Goal: Obtain resource: Obtain resource

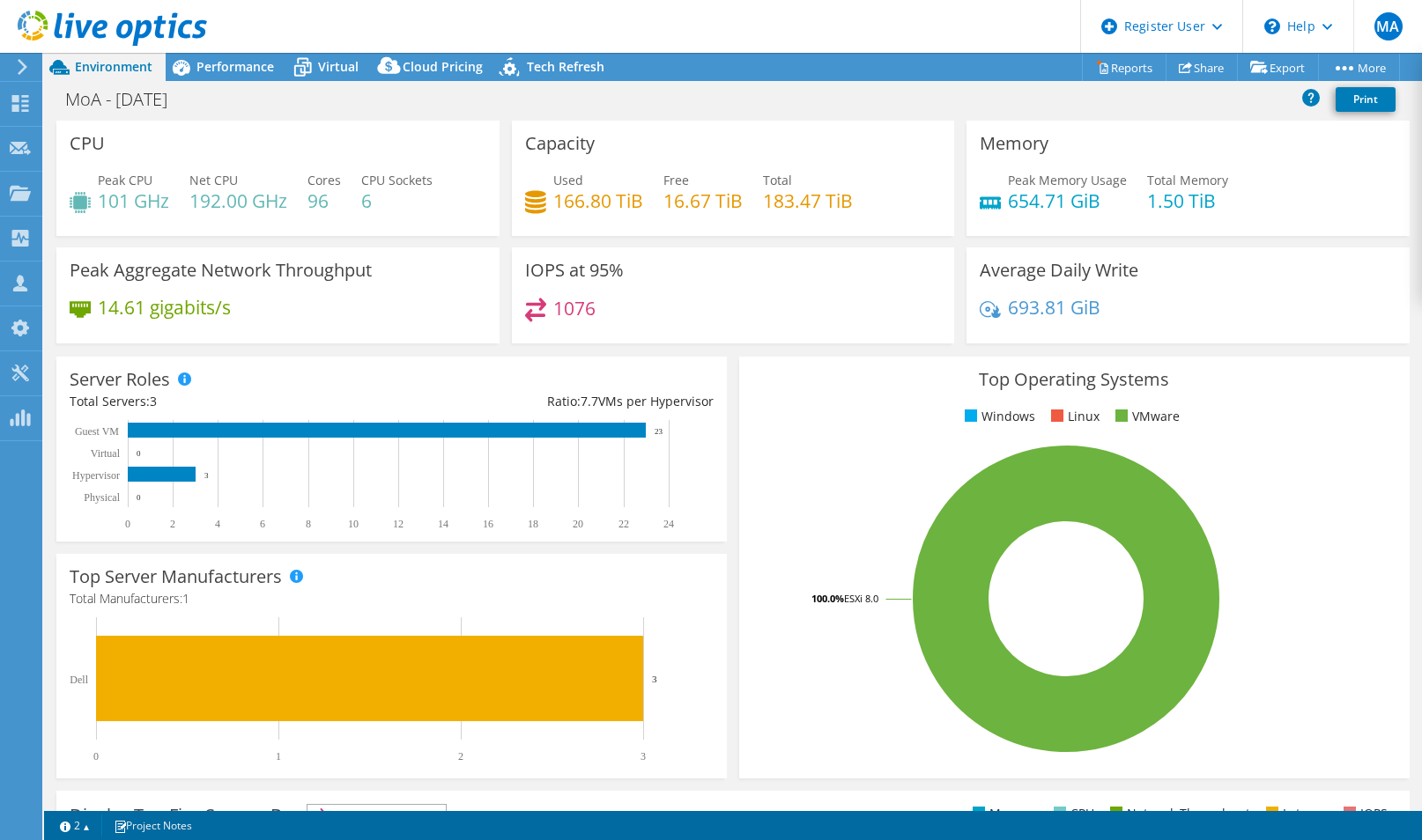
select select "EULondon"
select select "GBP"
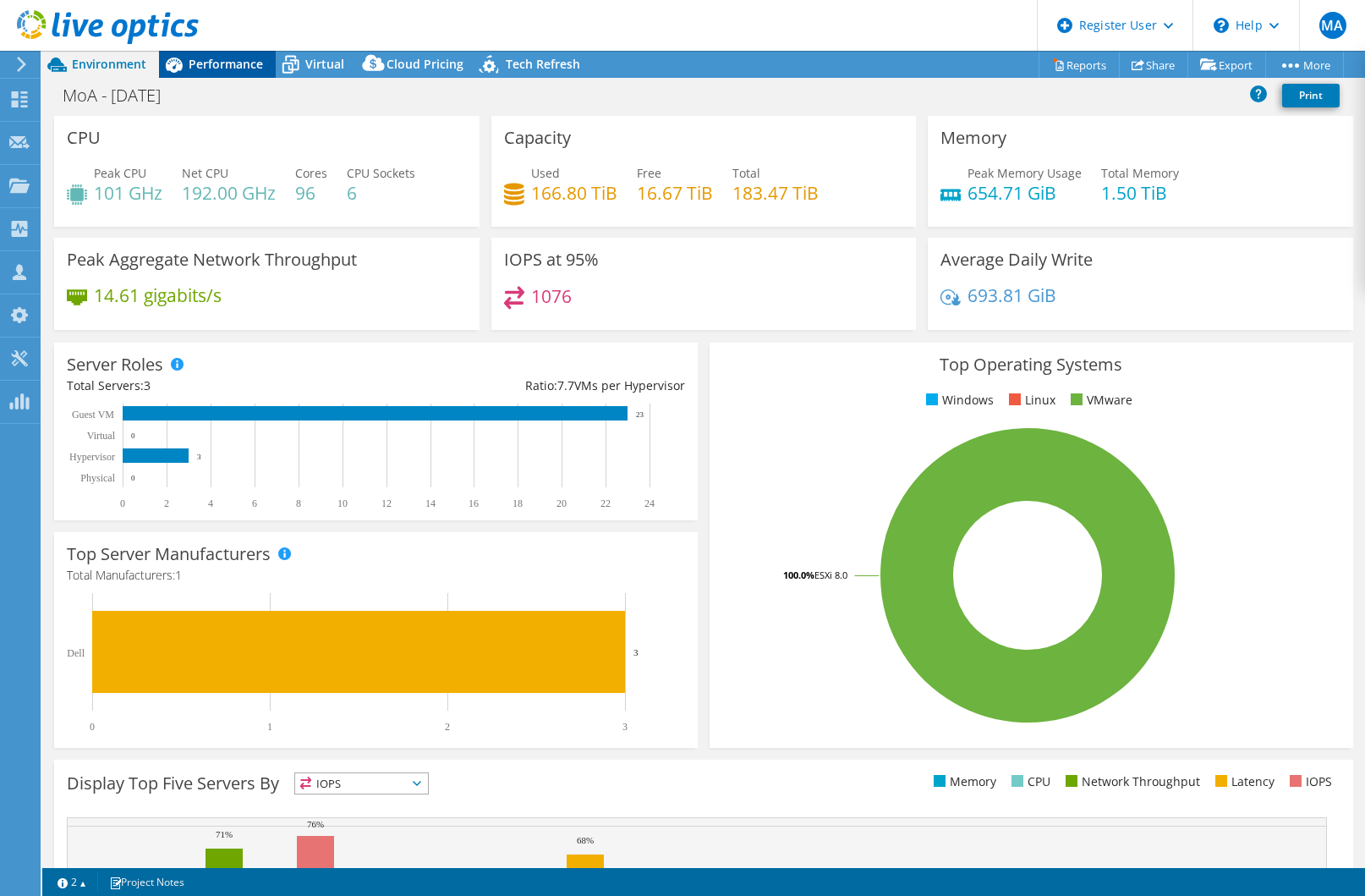
click at [226, 70] on span "Performance" at bounding box center [225, 63] width 75 height 16
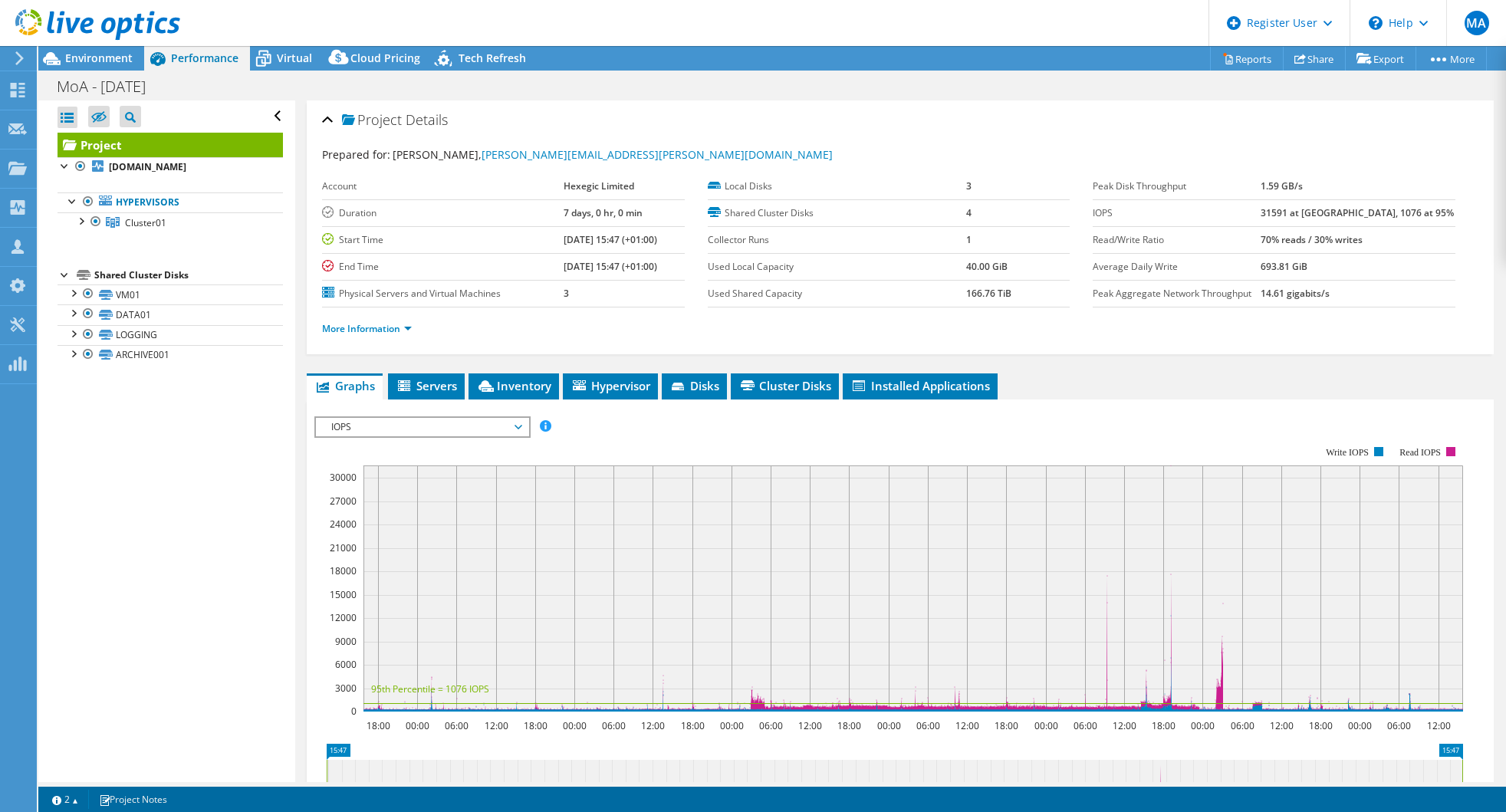
click at [1035, 108] on div "Project Details" at bounding box center [901, 121] width 1156 height 33
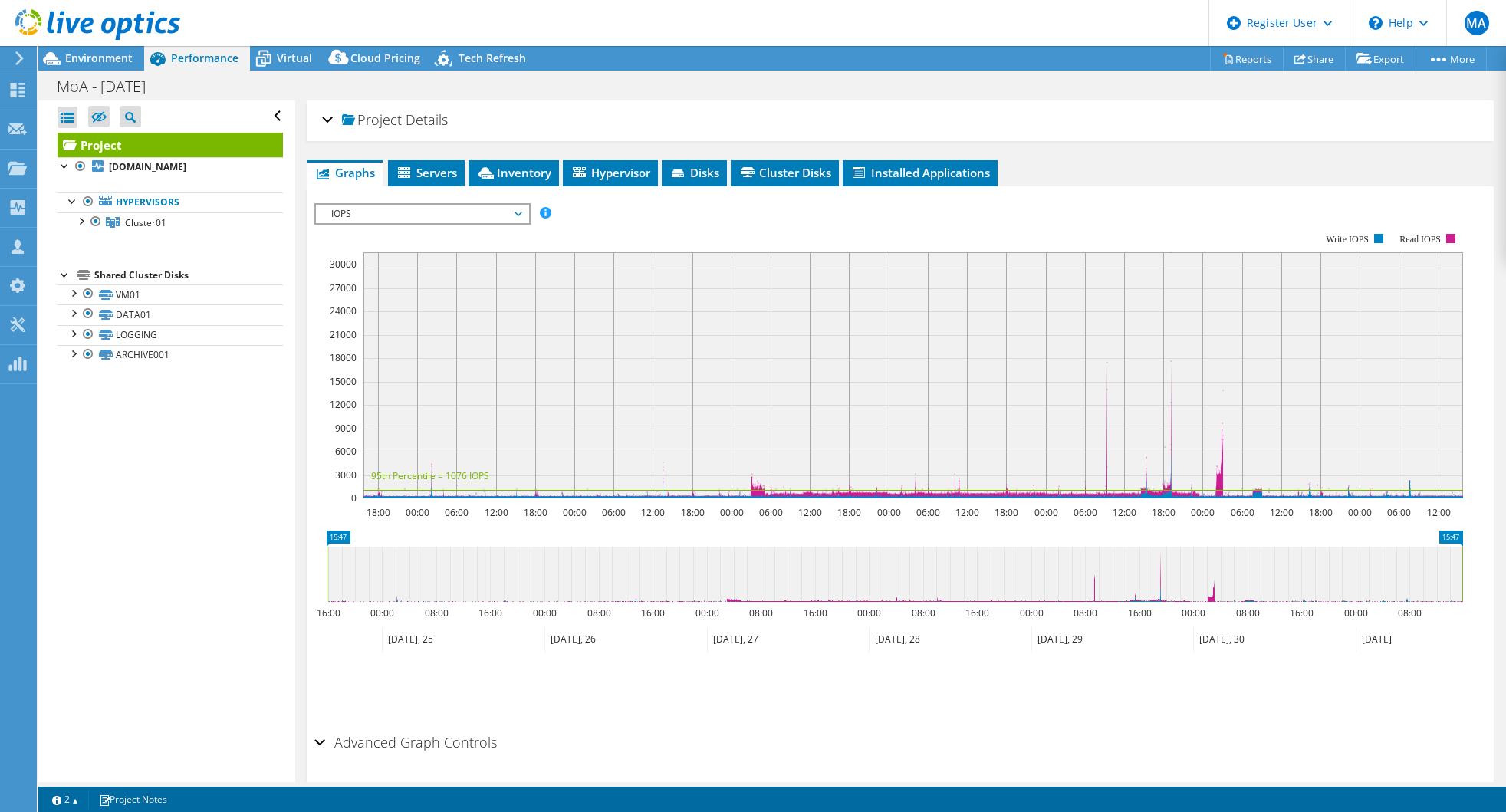
click at [447, 118] on div "Project Details" at bounding box center [901, 121] width 1156 height 33
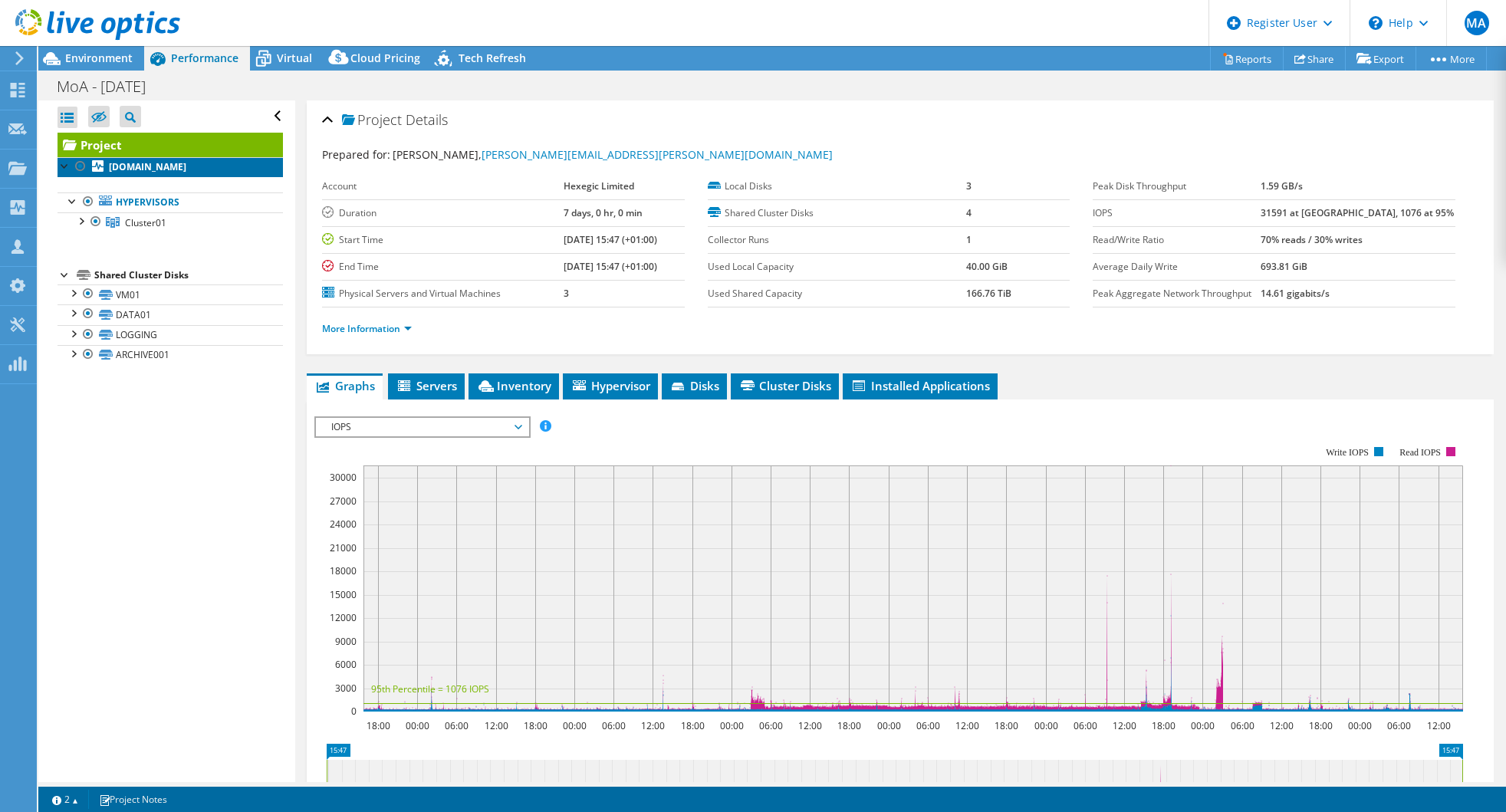
click at [139, 170] on b "[DOMAIN_NAME]" at bounding box center [147, 166] width 78 height 13
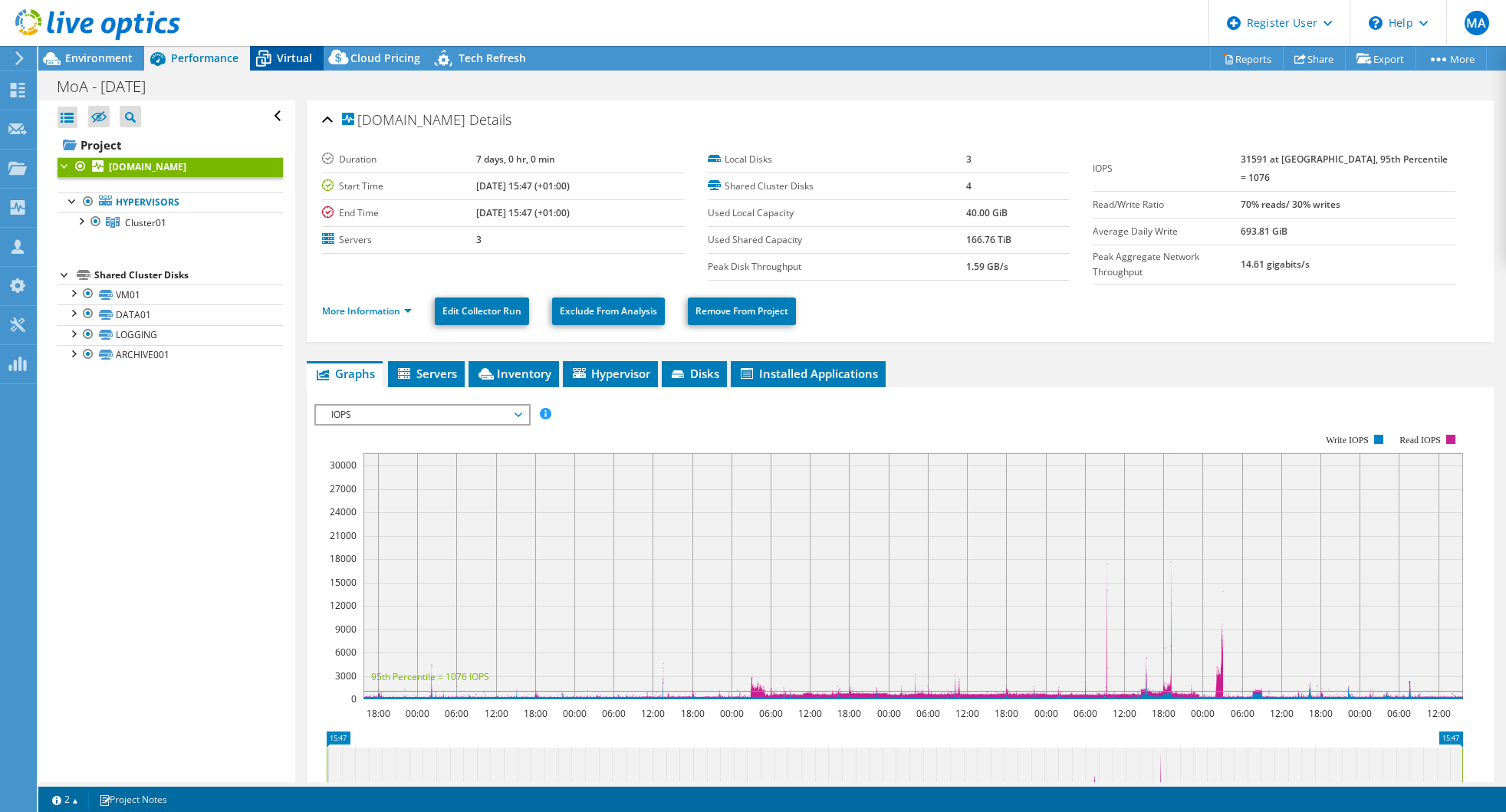
click at [276, 63] on icon at bounding box center [263, 58] width 27 height 26
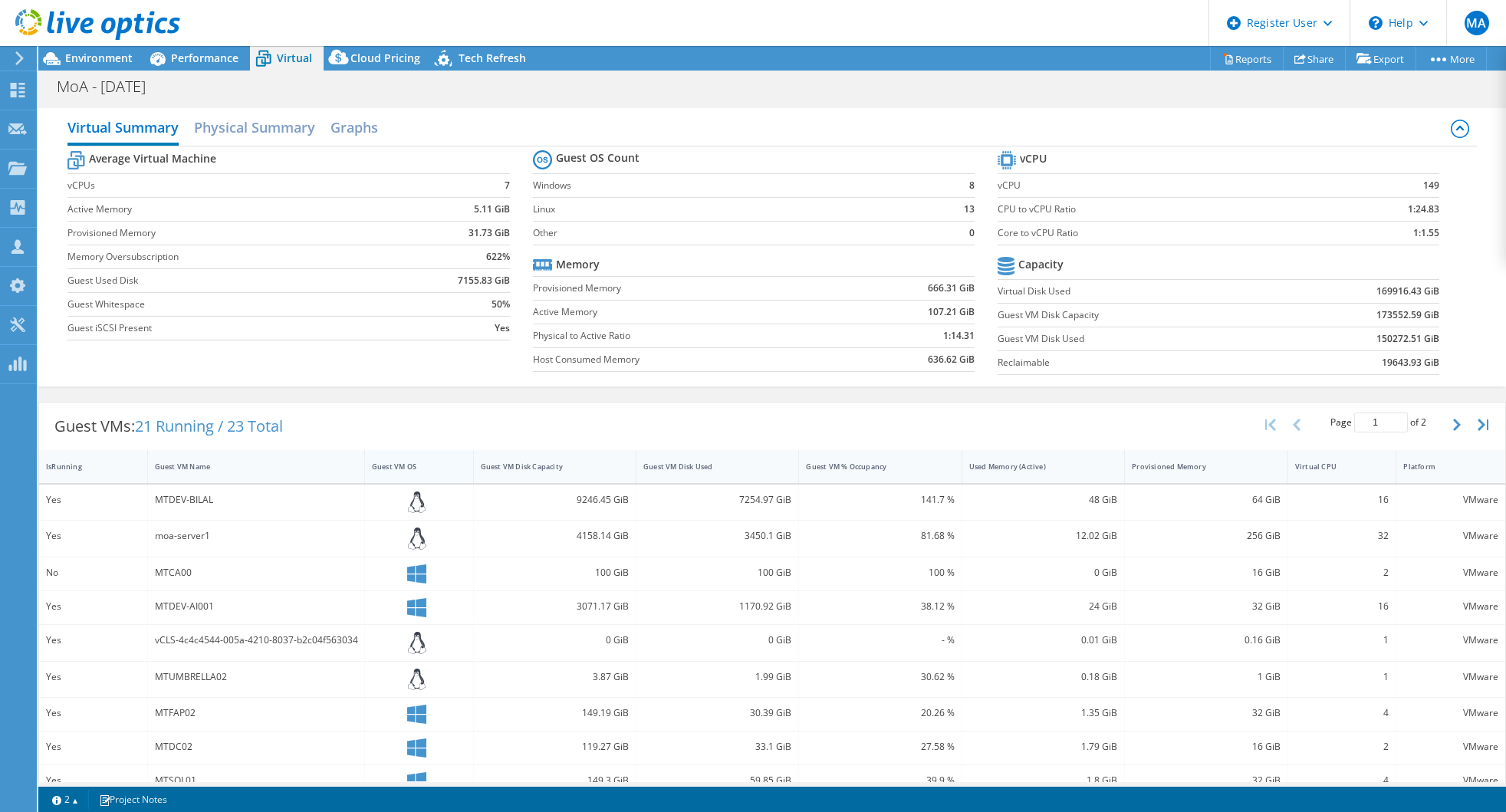
click at [419, 308] on td "50%" at bounding box center [452, 304] width 115 height 24
click at [1139, 575] on div "16 GiB" at bounding box center [1206, 573] width 148 height 17
drag, startPoint x: 1075, startPoint y: 576, endPoint x: 566, endPoint y: 580, distance: 509.0
click at [1073, 576] on div "0 GiB" at bounding box center [1042, 573] width 148 height 17
click at [169, 574] on div "MTCA00" at bounding box center [256, 573] width 203 height 17
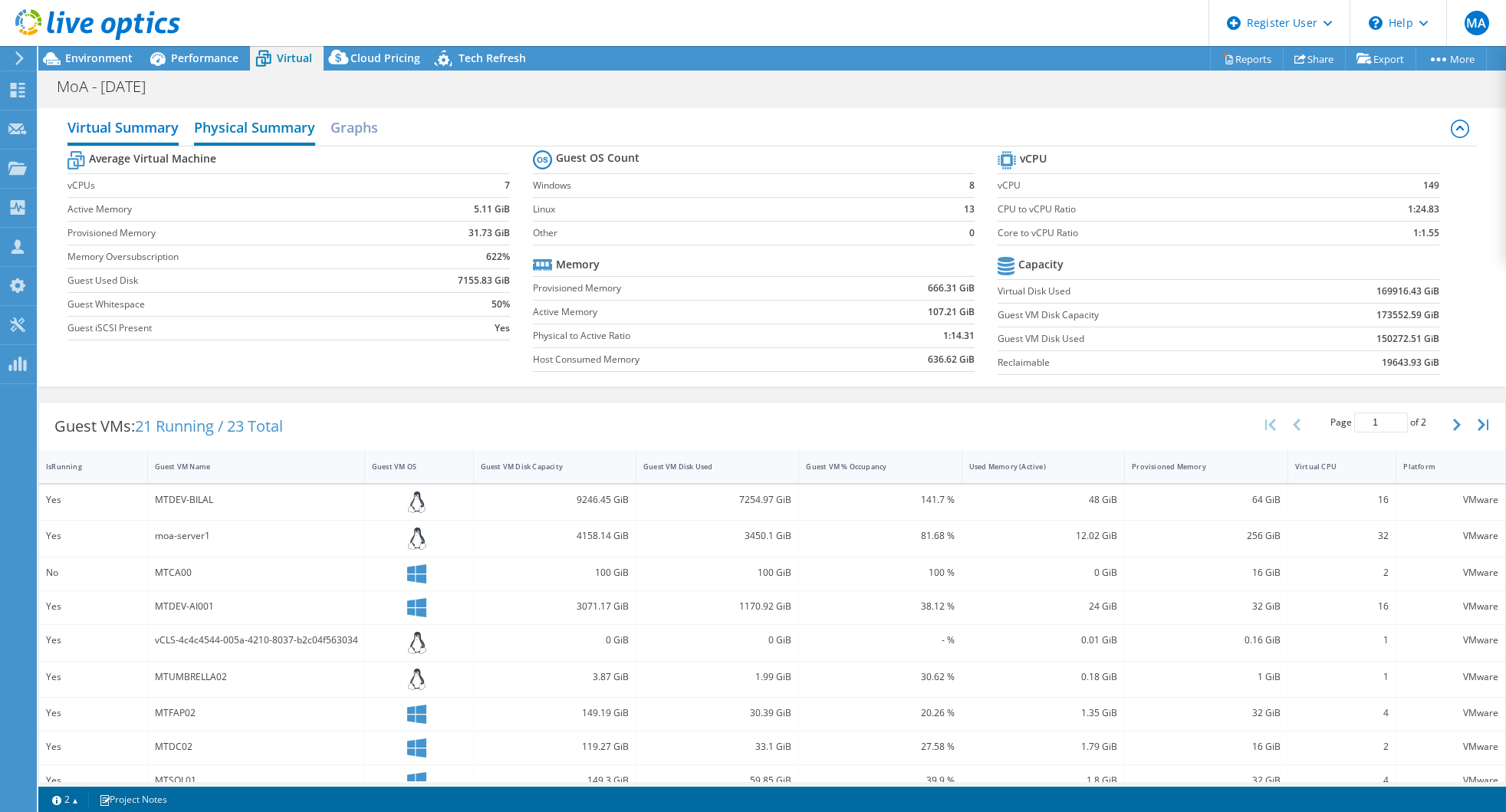
click at [260, 132] on h2 "Physical Summary" at bounding box center [255, 128] width 121 height 33
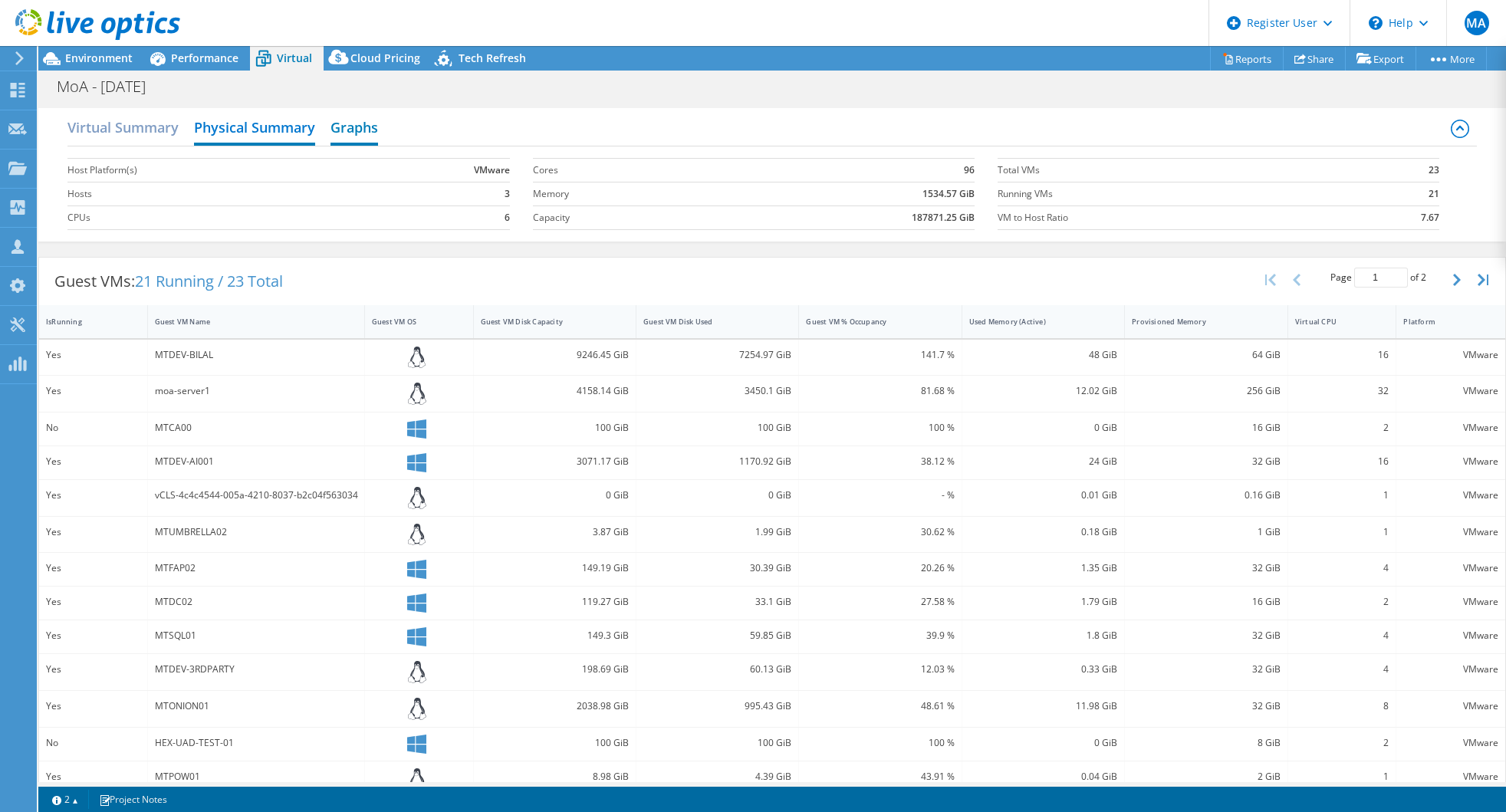
click at [340, 124] on h2 "Graphs" at bounding box center [354, 128] width 48 height 33
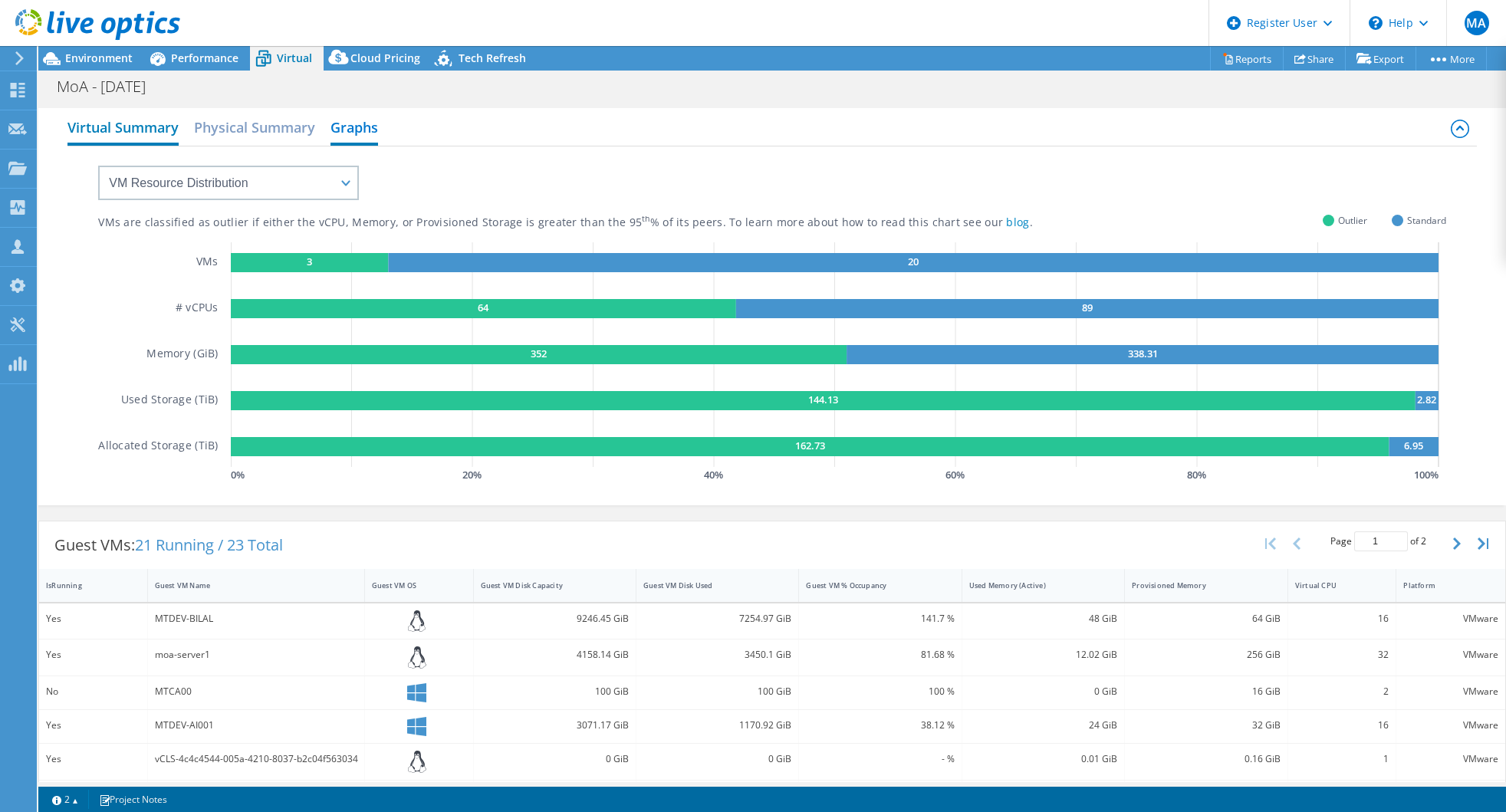
click at [129, 123] on h2 "Virtual Summary" at bounding box center [123, 128] width 111 height 33
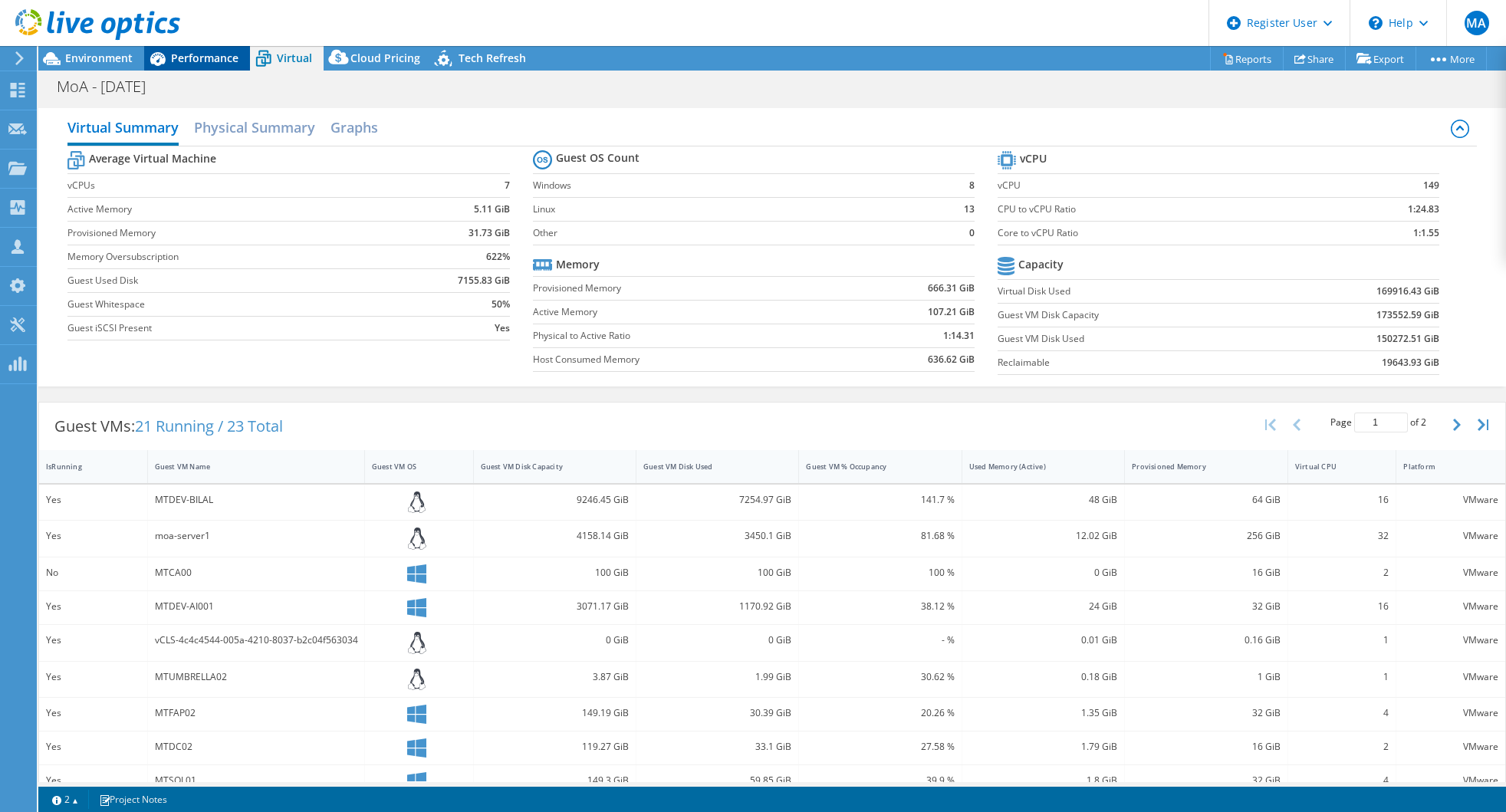
click at [188, 66] on div "Performance" at bounding box center [198, 58] width 106 height 25
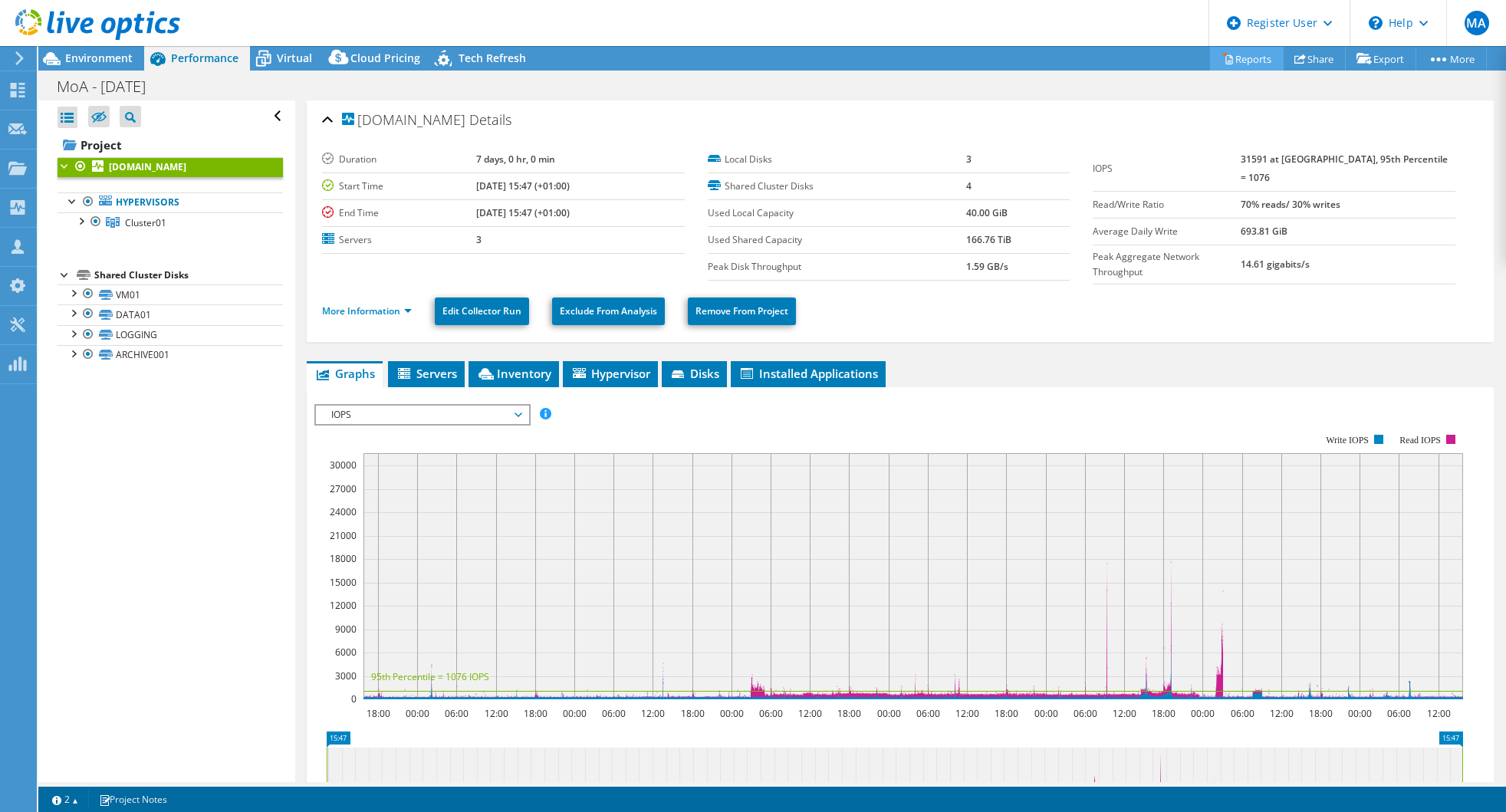
click at [1237, 60] on link "Reports" at bounding box center [1247, 59] width 74 height 24
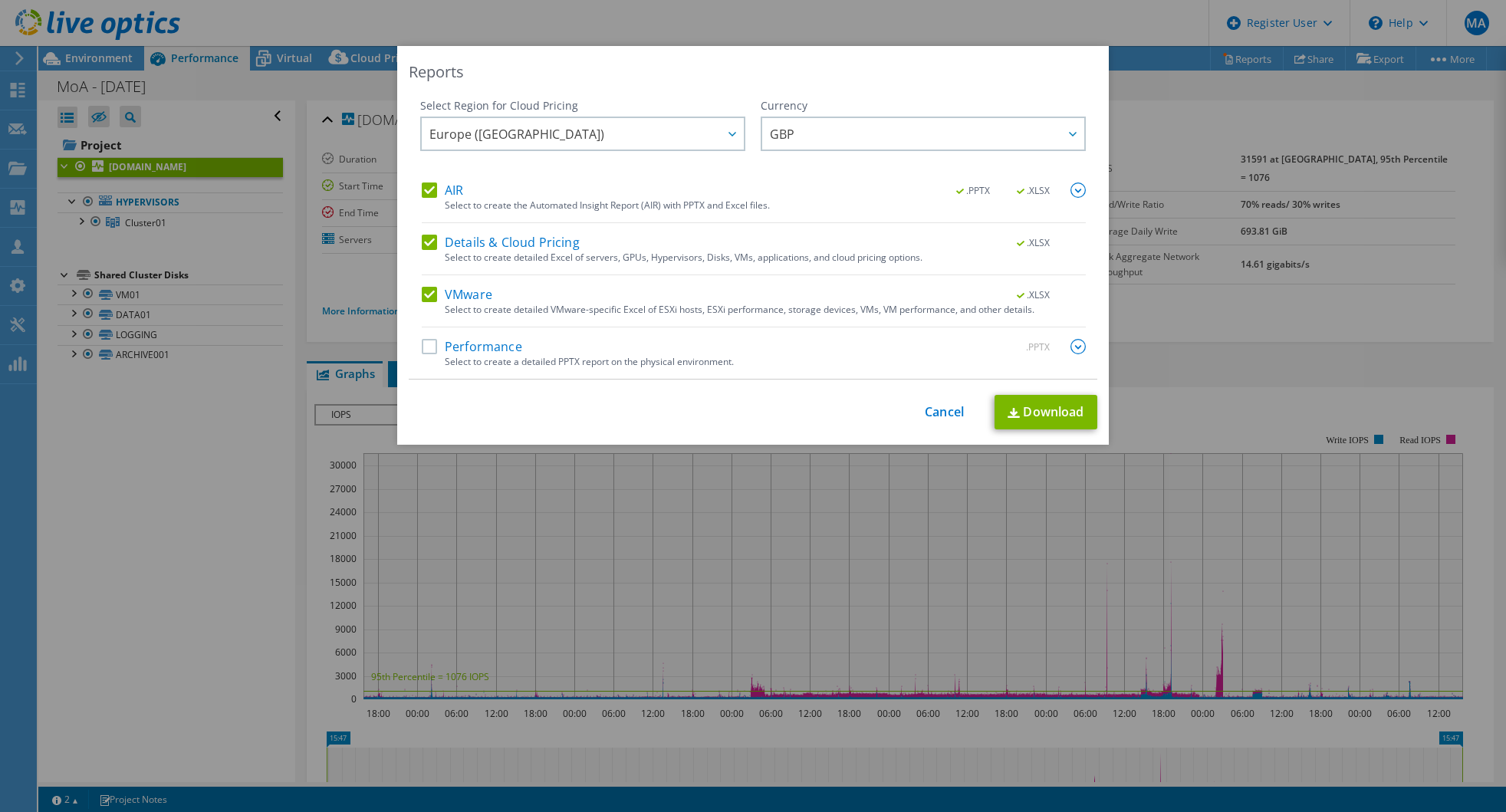
click at [422, 203] on div "AIR .PPTX .XLSX Select to create the Automated Insight Report (AIR) with PPTX a…" at bounding box center [753, 203] width 664 height 41
click at [422, 203] on div "AIR .PPTX .XLSX Select to create the Automated Insight Report (AIR) with PPTX a…" at bounding box center [753, 203] width 664 height 41
click at [428, 348] on label "Performance" at bounding box center [471, 346] width 100 height 15
click at [0, 0] on input "Performance" at bounding box center [0, 0] width 0 height 0
click at [422, 286] on label "VMware" at bounding box center [457, 294] width 70 height 15
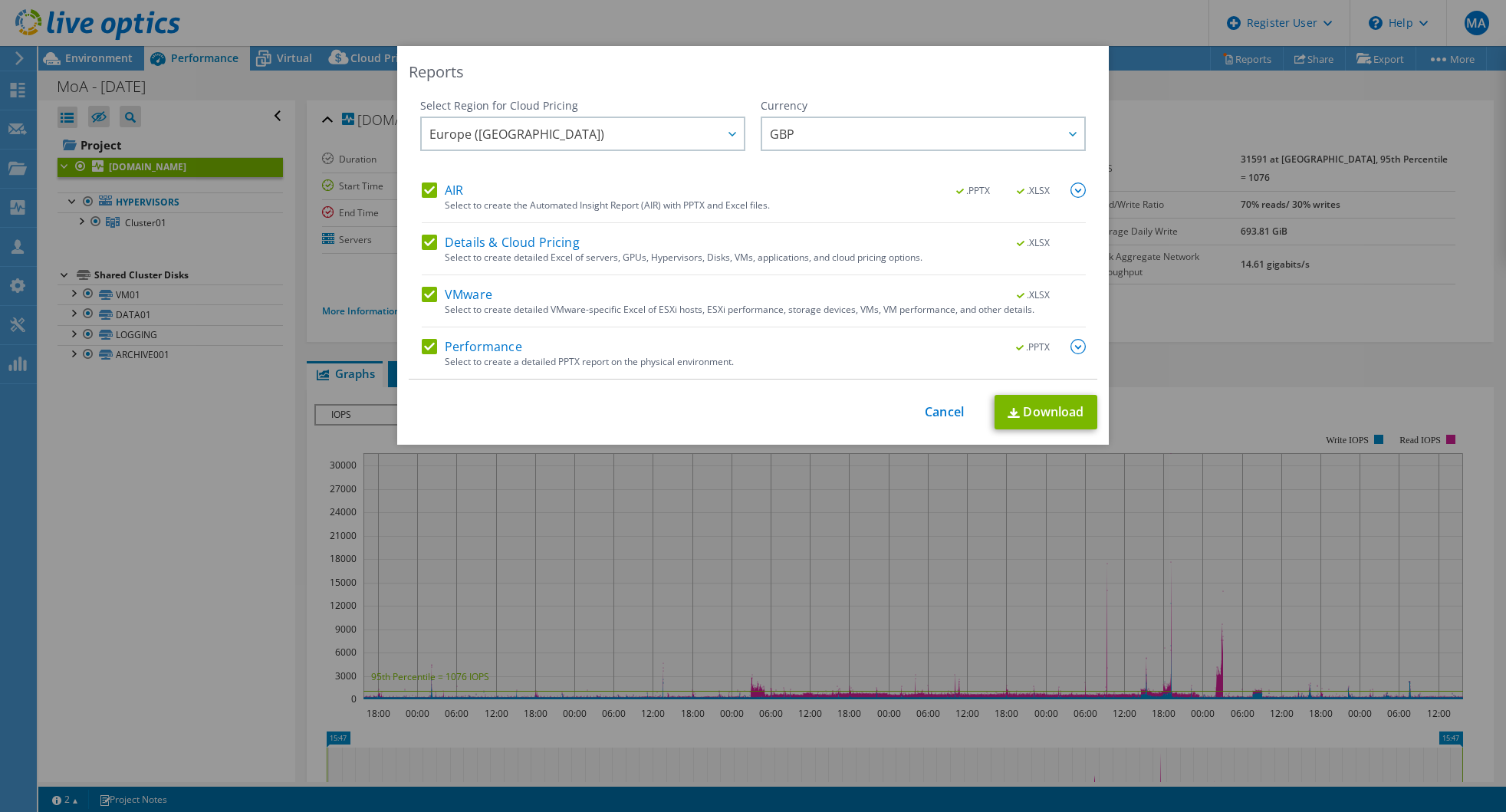
click at [0, 0] on input "VMware" at bounding box center [0, 0] width 0 height 0
click at [423, 245] on label "Details & Cloud Pricing" at bounding box center [500, 242] width 158 height 15
click at [0, 0] on input "Details & Cloud Pricing" at bounding box center [0, 0] width 0 height 0
click at [423, 200] on div "AIR .PPTX .XLSX Select to create the Automated Insight Report (AIR) with PPTX a…" at bounding box center [753, 203] width 664 height 41
click at [423, 197] on div "AIR .PPTX .XLSX" at bounding box center [753, 191] width 664 height 18
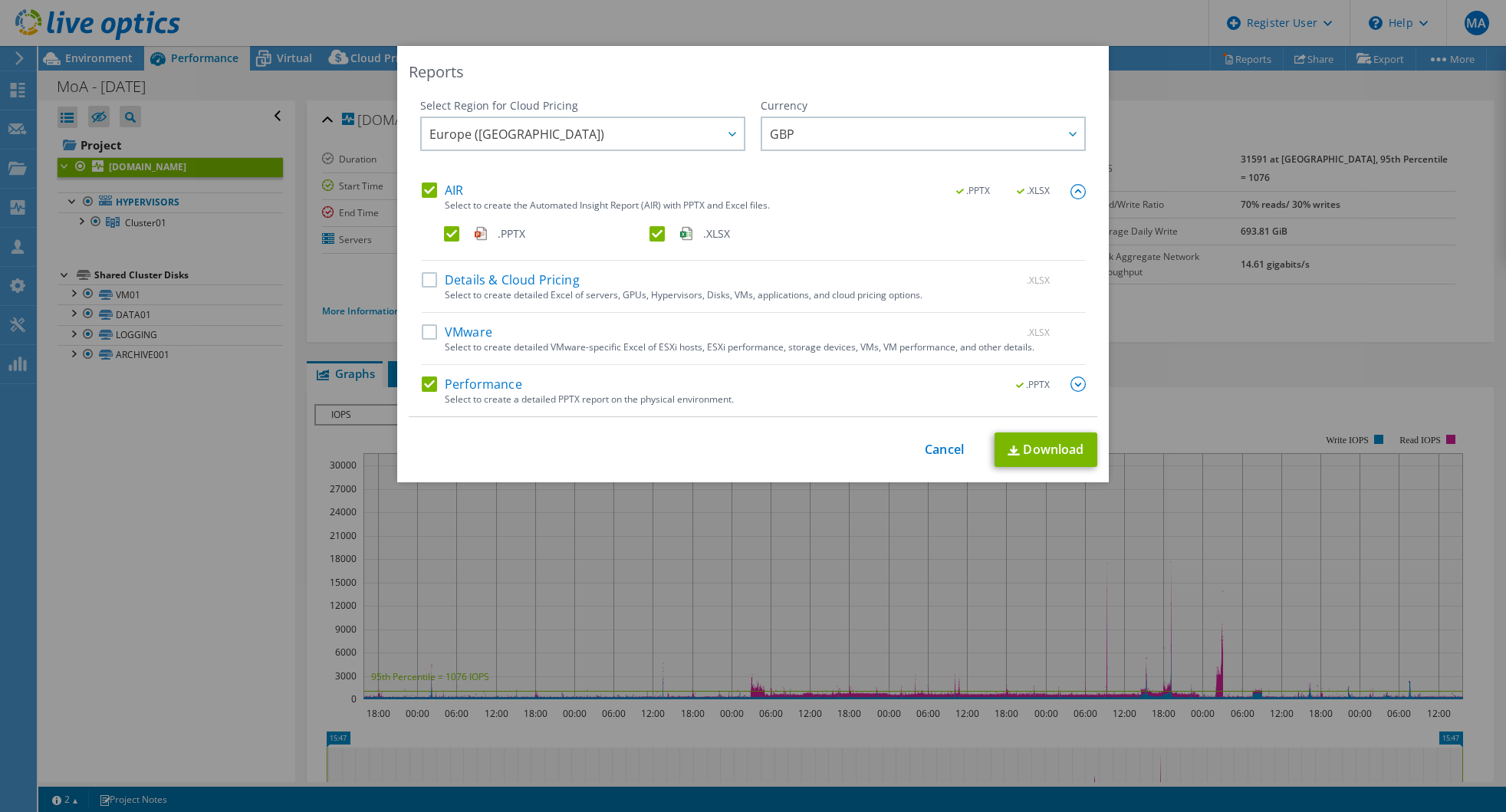
click at [427, 190] on label "AIR" at bounding box center [442, 190] width 41 height 15
click at [0, 0] on input "AIR" at bounding box center [0, 0] width 0 height 0
click at [1041, 439] on link "Download" at bounding box center [1046, 450] width 103 height 34
click at [412, 329] on div "Select Region for Cloud Pricing Asia Pacific (Hong Kong) Asia Pacific (Mumbai) …" at bounding box center [753, 257] width 688 height 319
click at [422, 337] on label "VMware" at bounding box center [457, 332] width 70 height 15
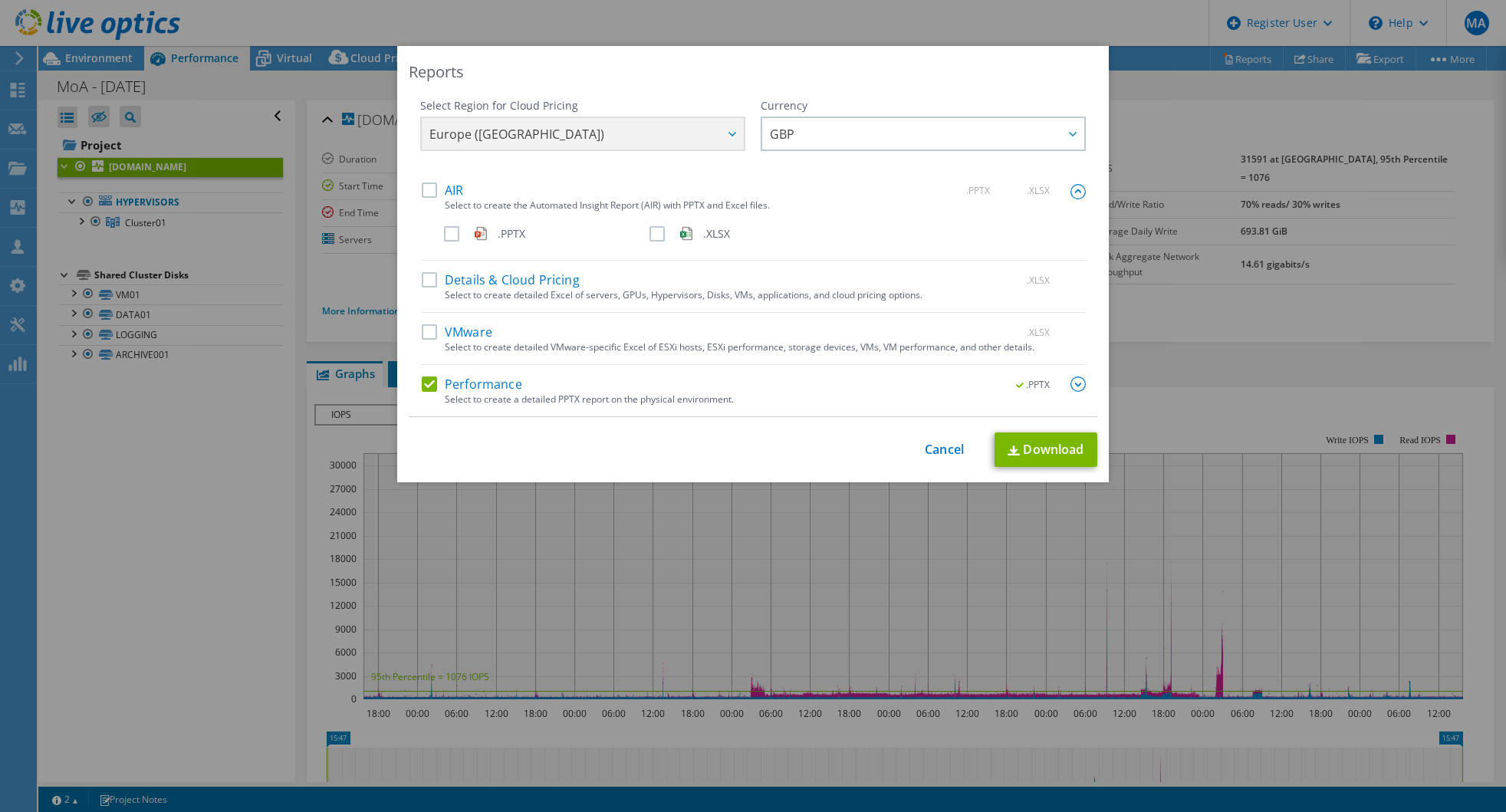
click at [0, 0] on input "VMware" at bounding box center [0, 0] width 0 height 0
click at [1070, 456] on link "Download" at bounding box center [1046, 450] width 103 height 34
click at [939, 448] on link "Cancel" at bounding box center [944, 449] width 39 height 15
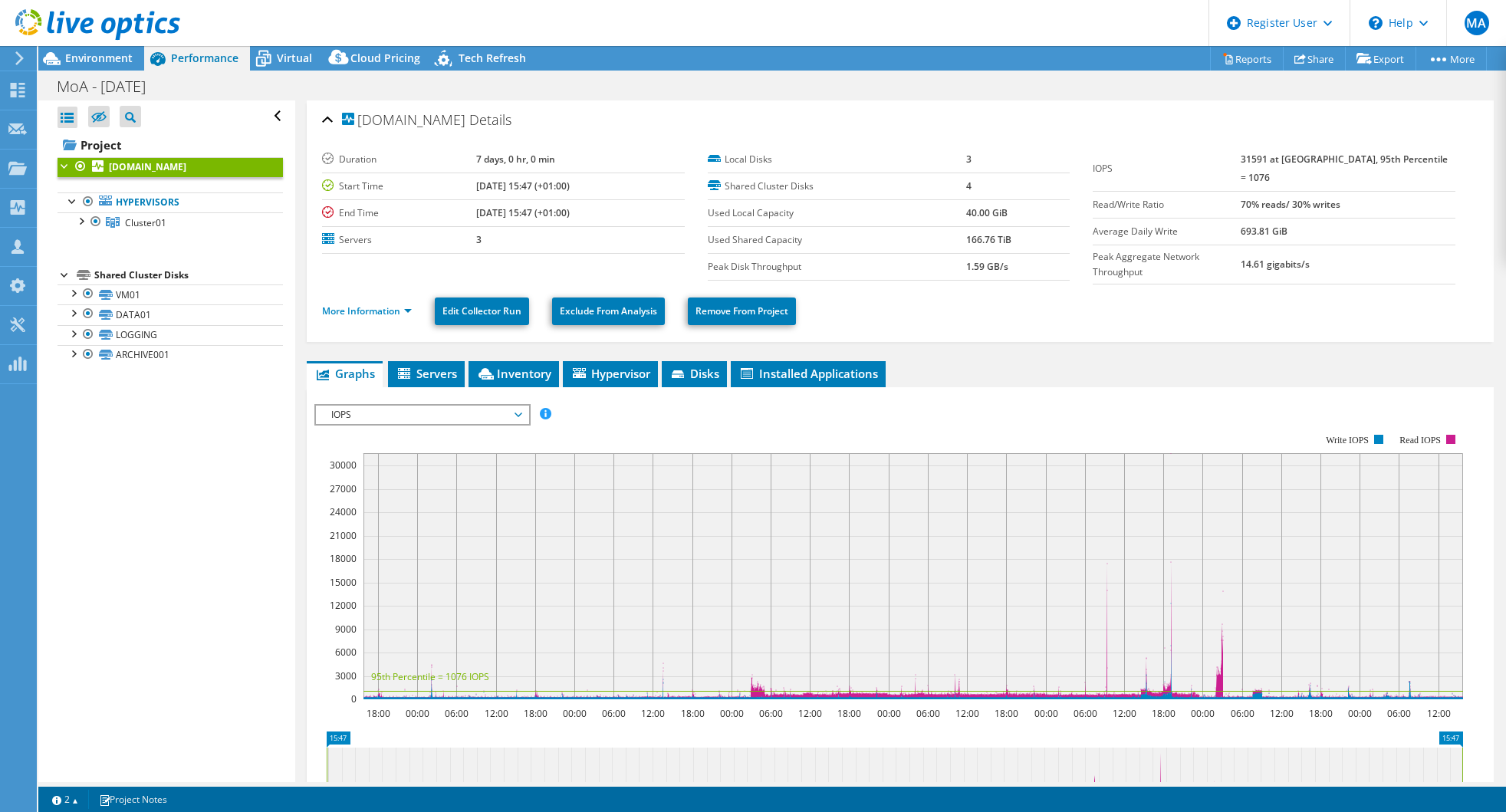
click at [366, 417] on span "IOPS" at bounding box center [422, 415] width 197 height 19
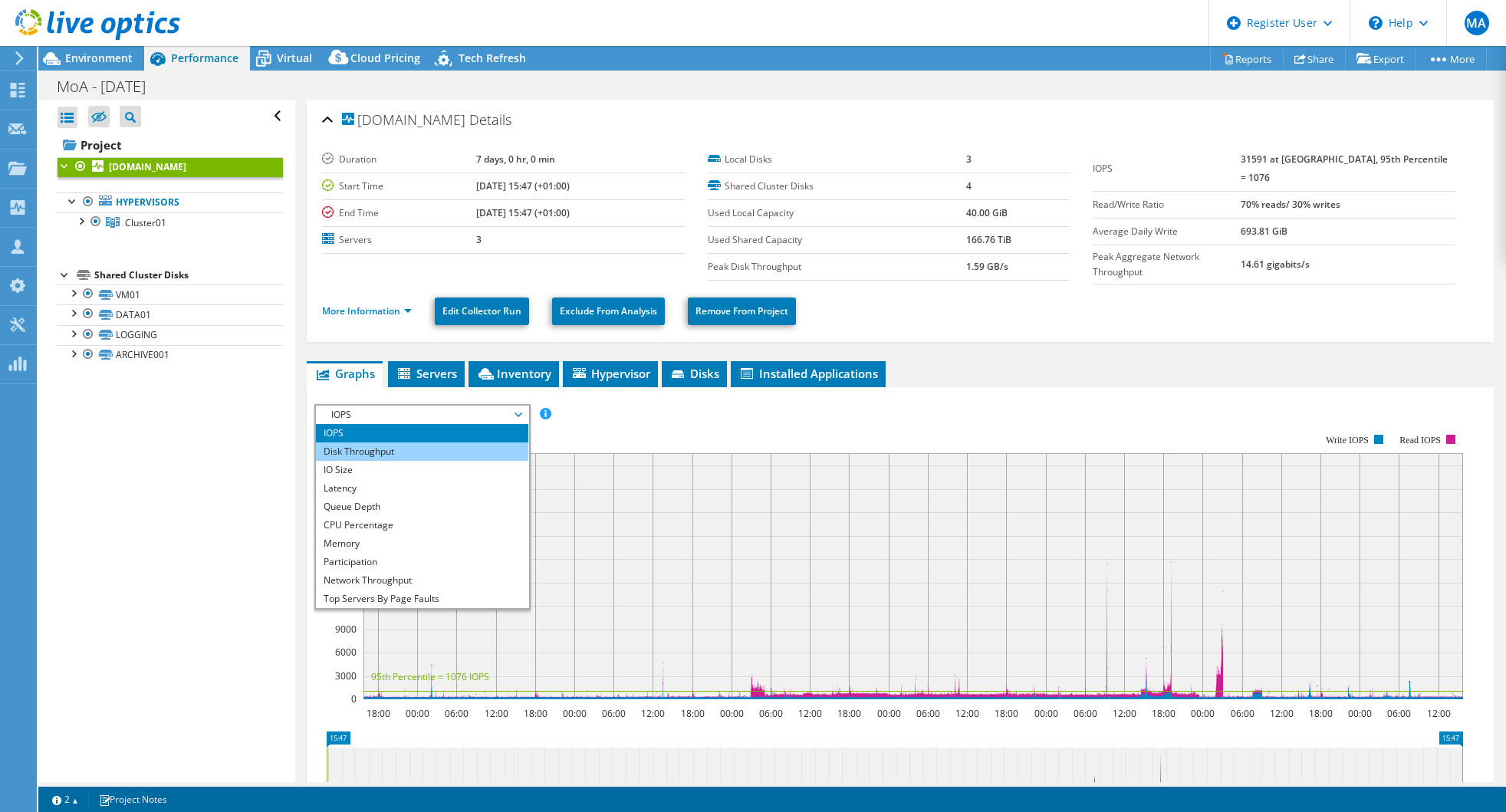
click at [387, 451] on li "Disk Throughput" at bounding box center [422, 451] width 212 height 19
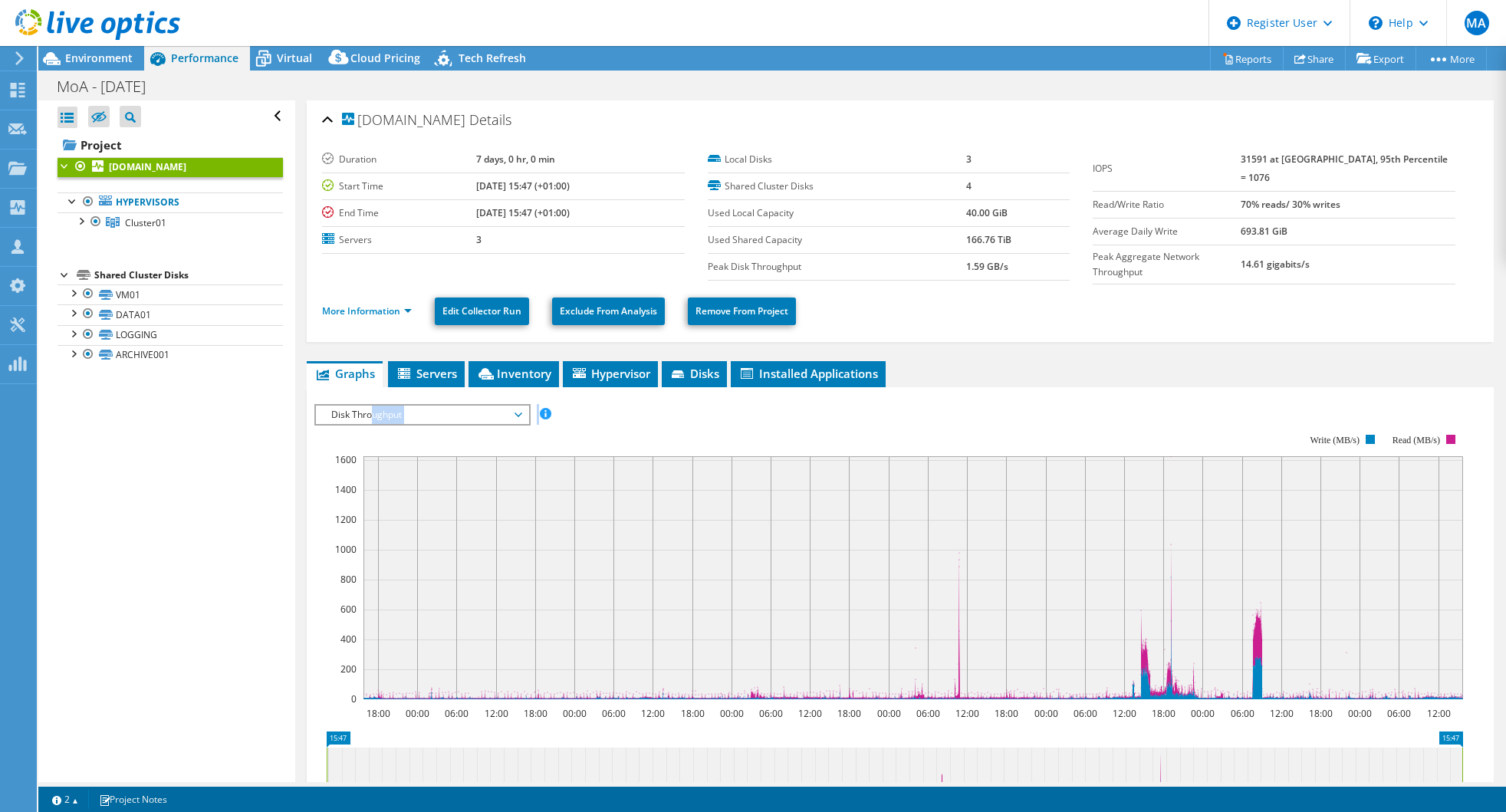
click at [375, 419] on div "IOPS Disk Throughput IO Size Latency Queue Depth CPU Percentage Memory Page Fau…" at bounding box center [901, 666] width 1172 height 523
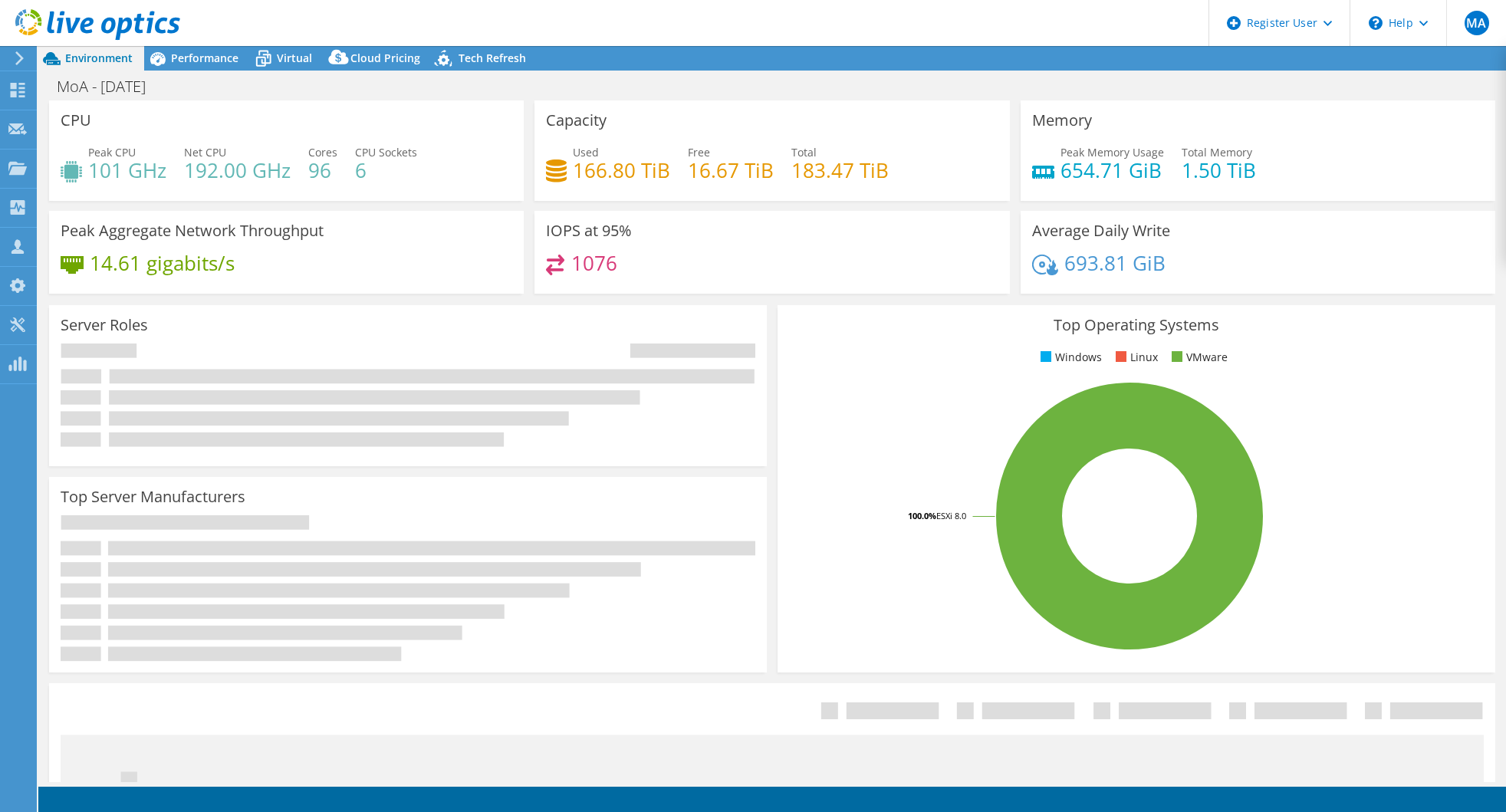
select select "EULondon"
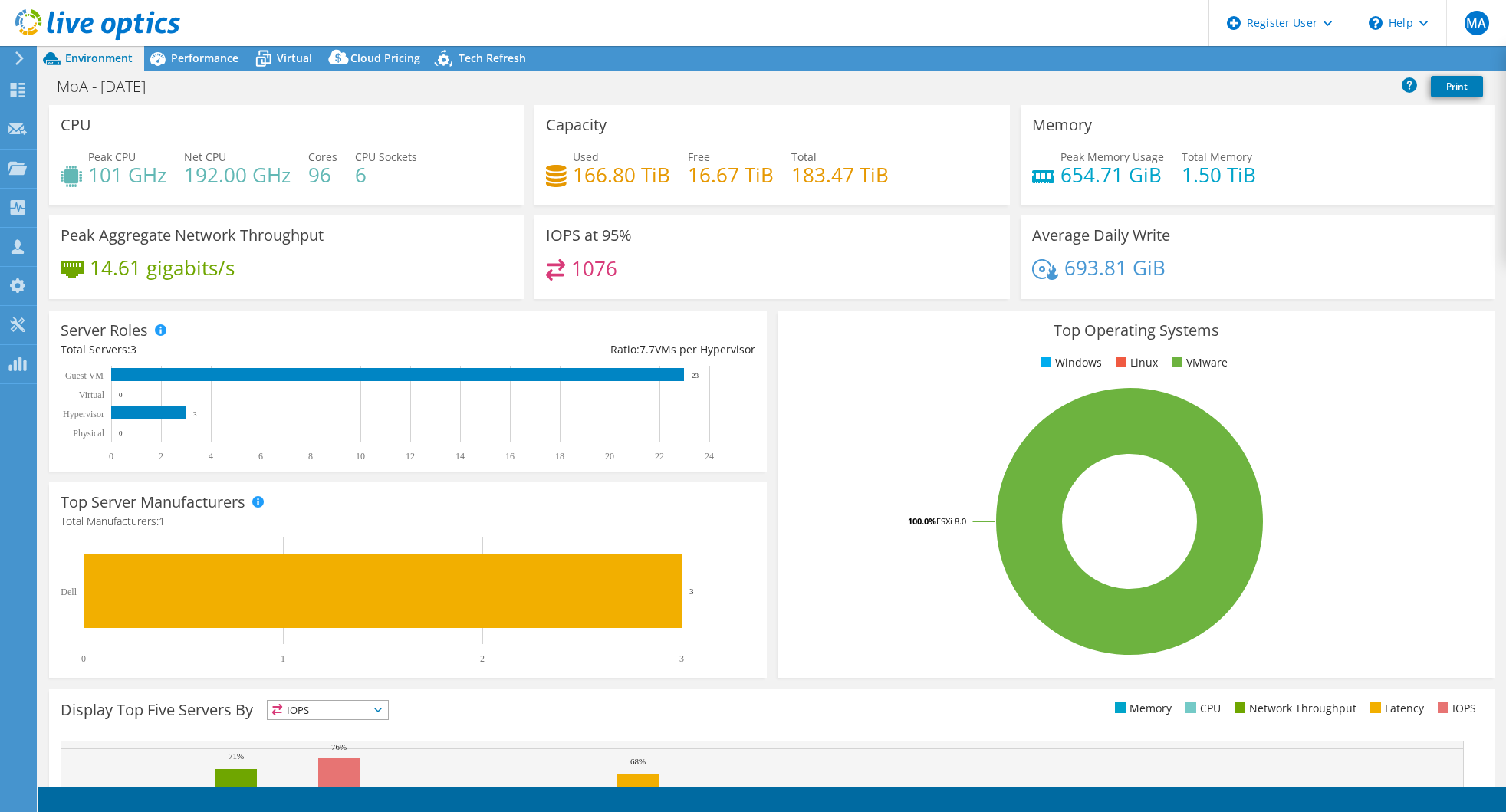
select select "EULondon"
select select "GBP"
click at [186, 68] on div "Performance" at bounding box center [198, 58] width 106 height 25
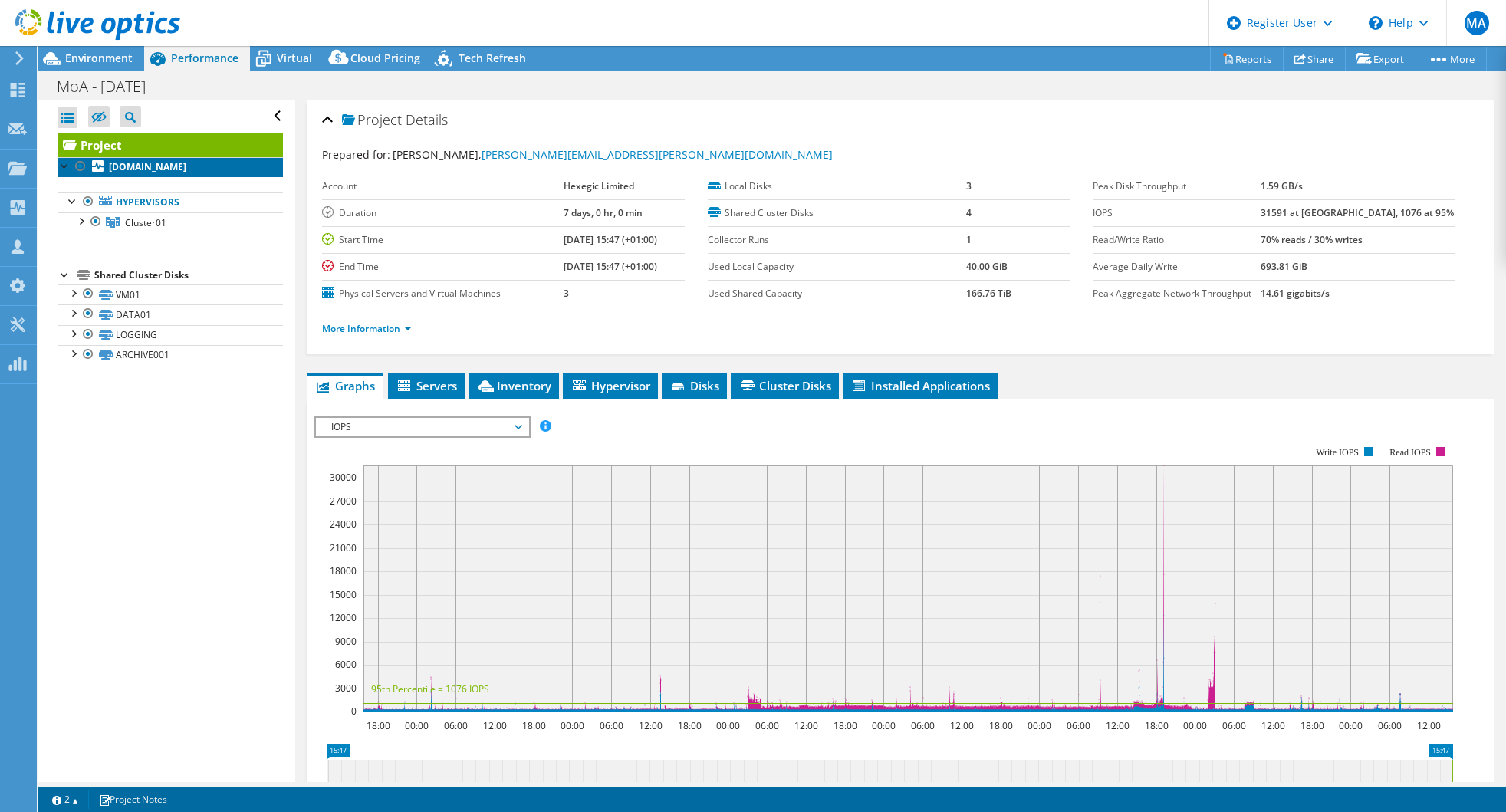
click at [135, 174] on b "[DOMAIN_NAME]" at bounding box center [147, 166] width 78 height 13
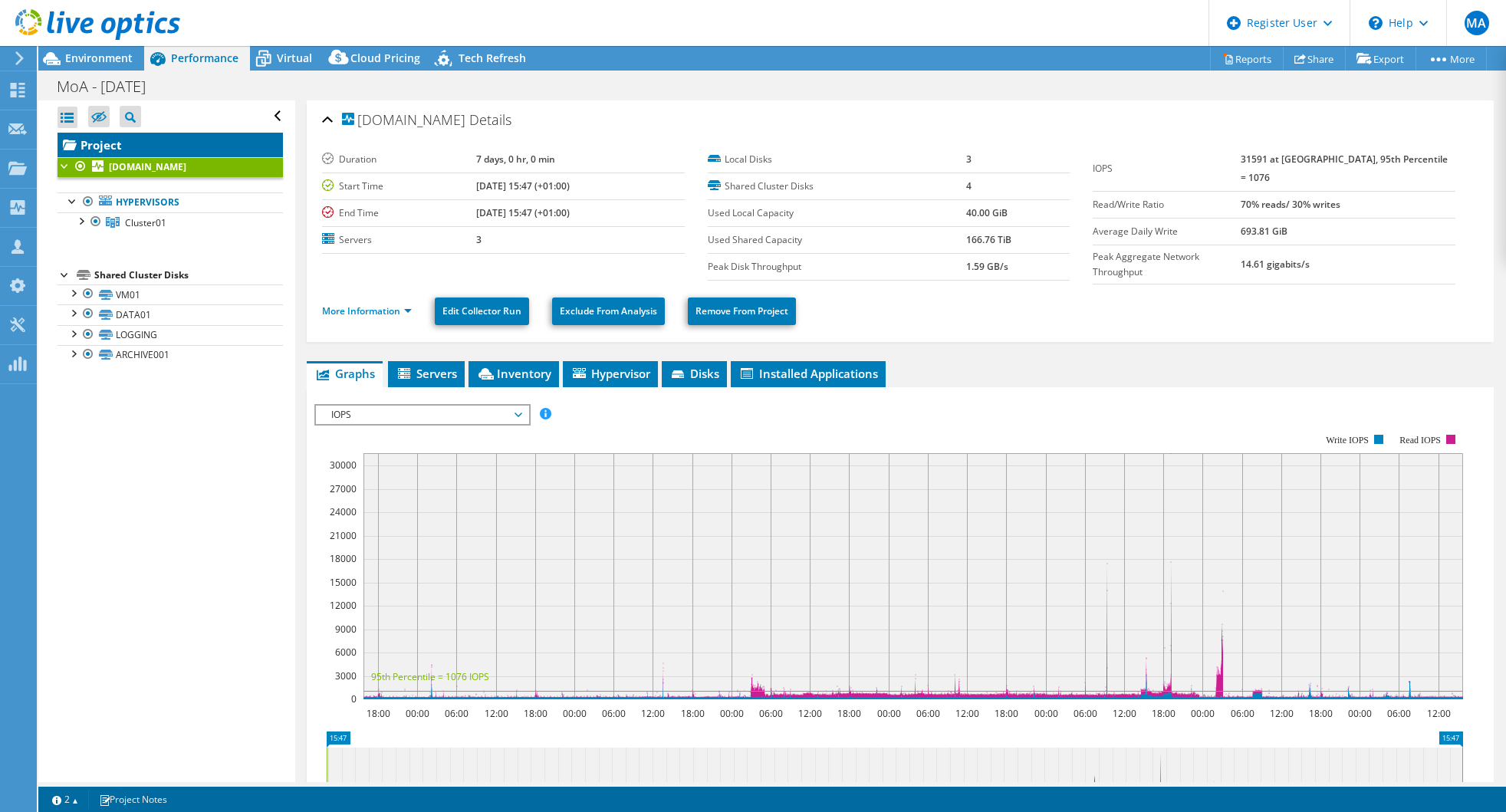
click at [131, 144] on link "Project" at bounding box center [170, 144] width 226 height 25
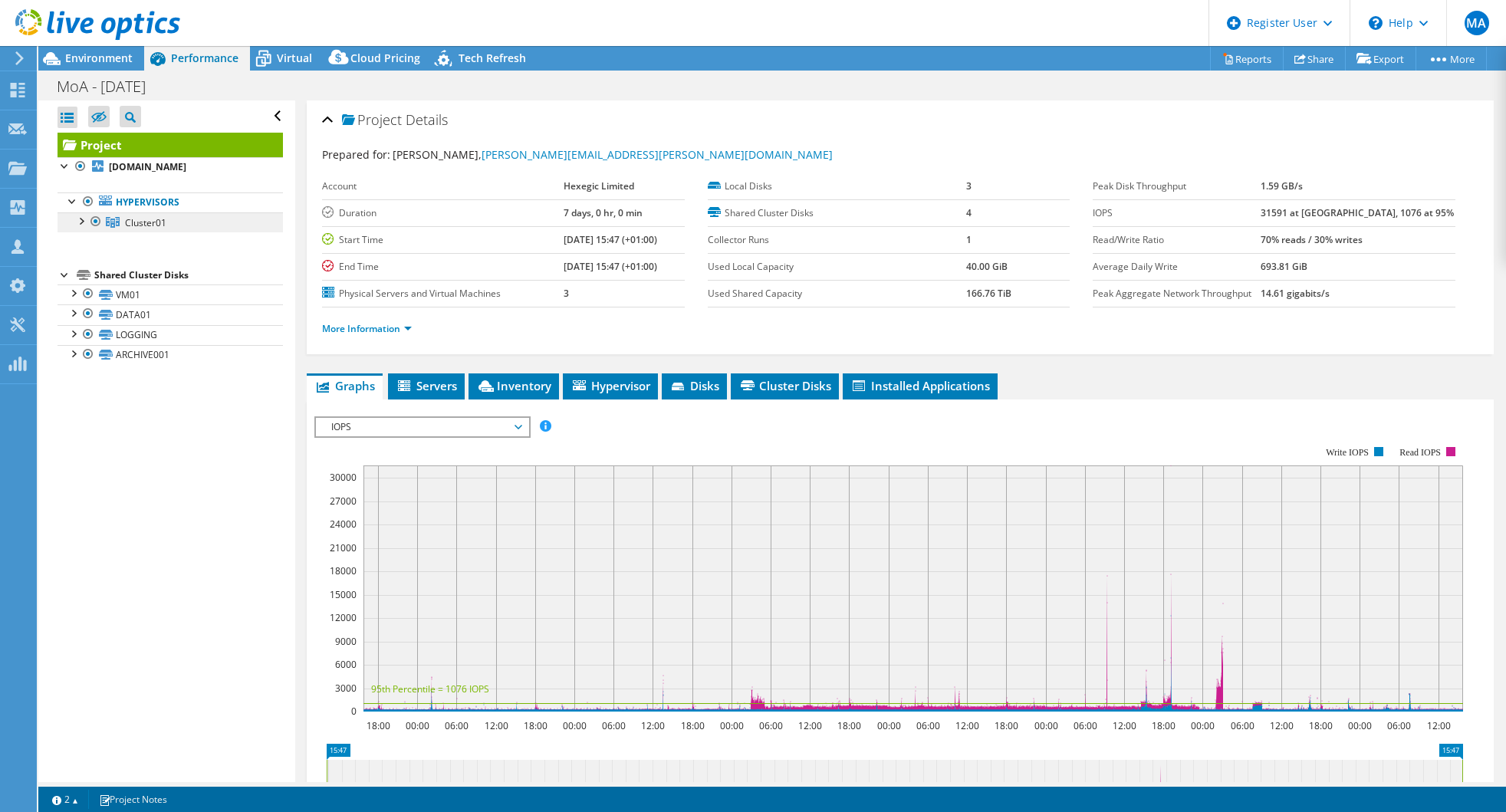
click at [134, 229] on span "Cluster01" at bounding box center [145, 222] width 41 height 13
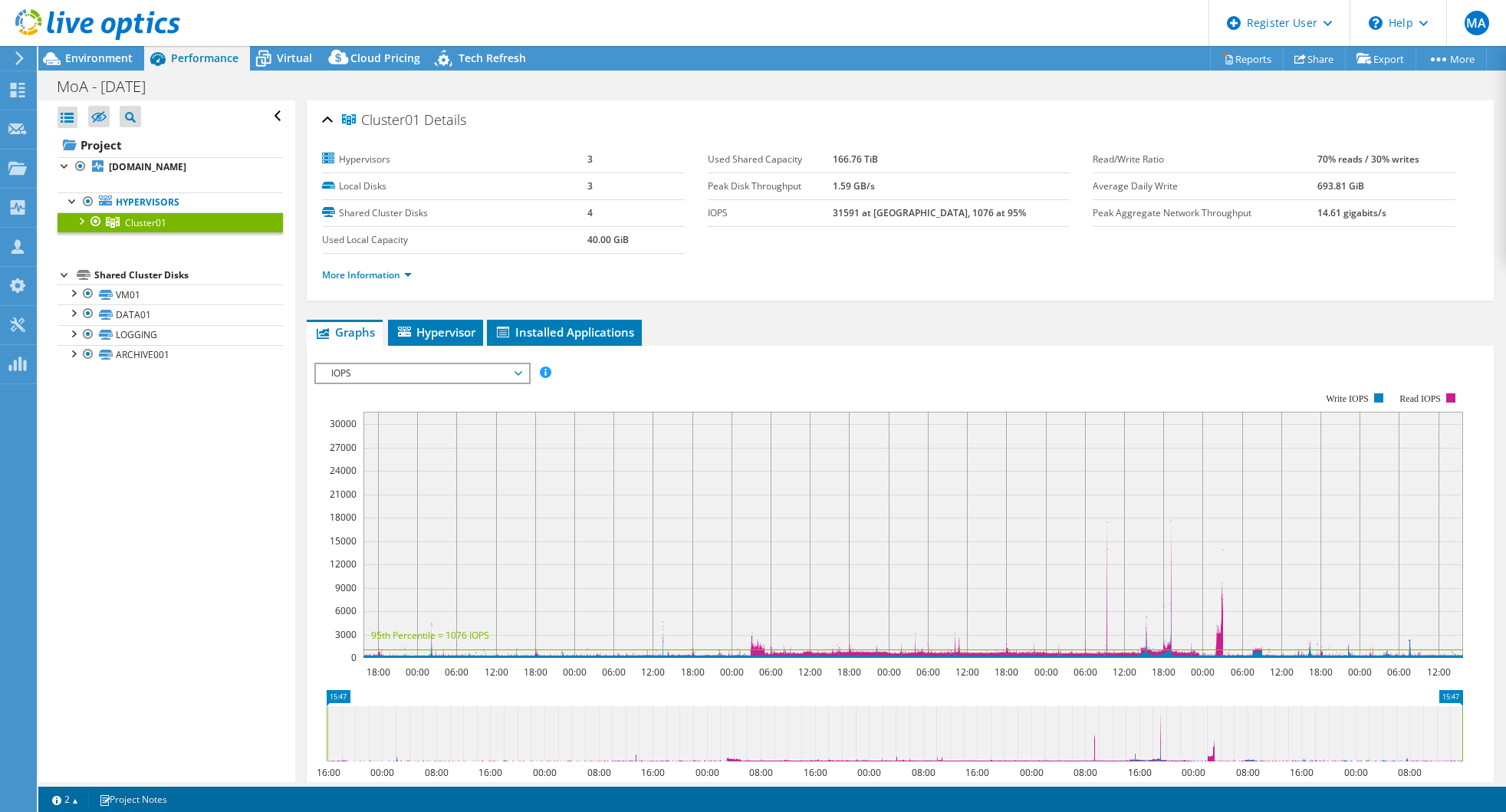
click at [377, 378] on span "IOPS" at bounding box center [422, 374] width 197 height 19
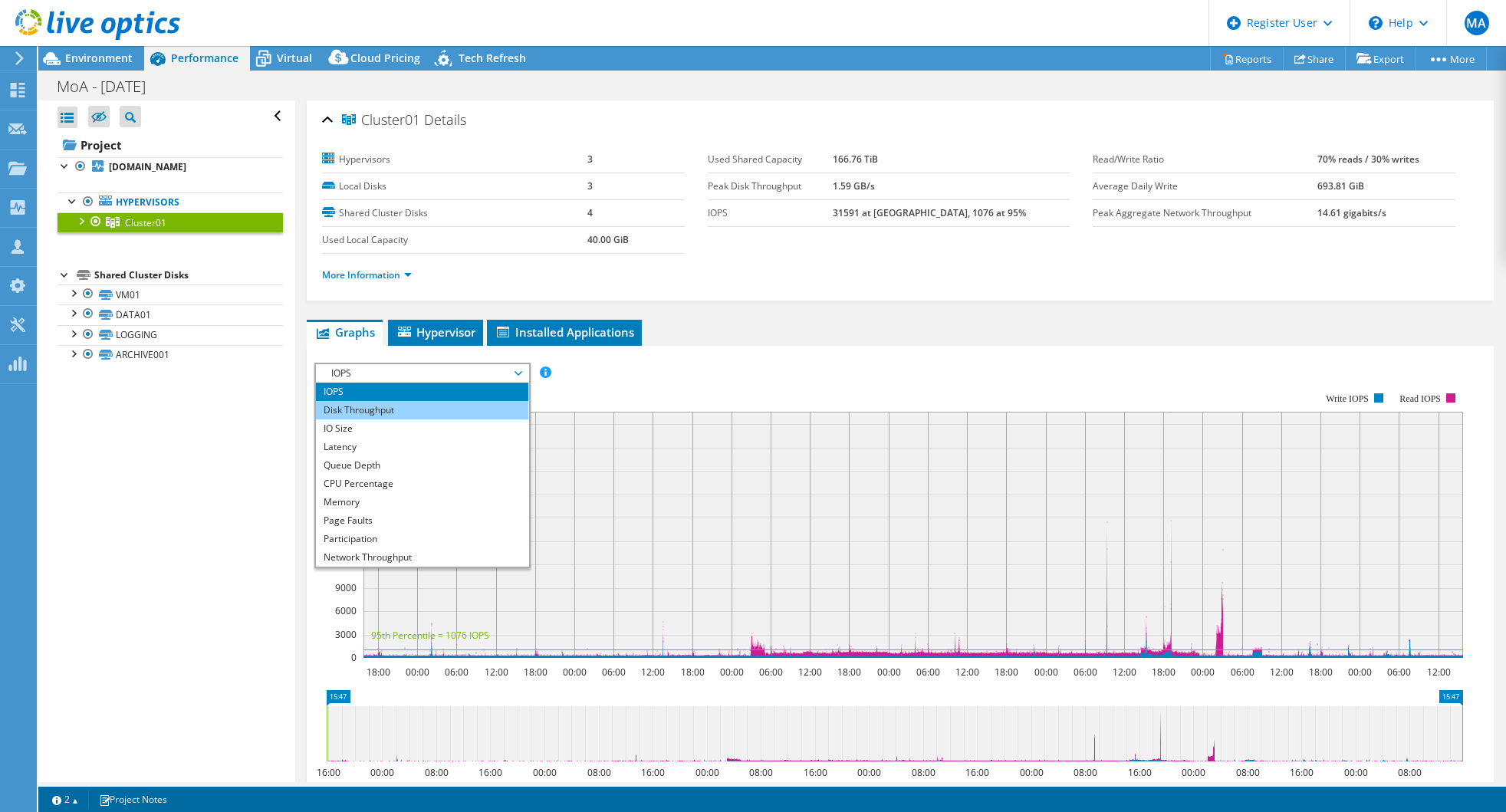
click at [369, 412] on li "Disk Throughput" at bounding box center [422, 410] width 212 height 19
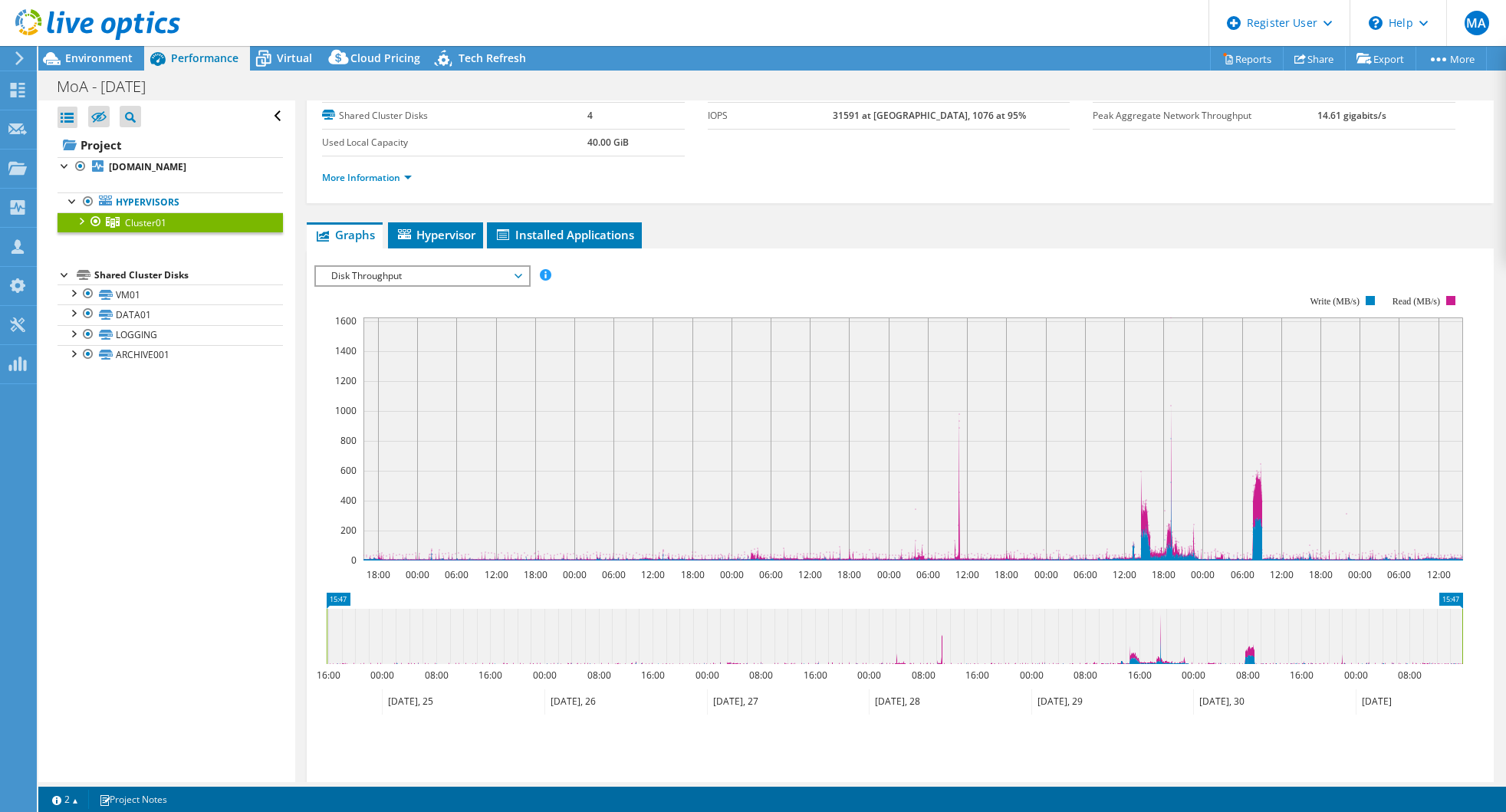
scroll to position [108, 0]
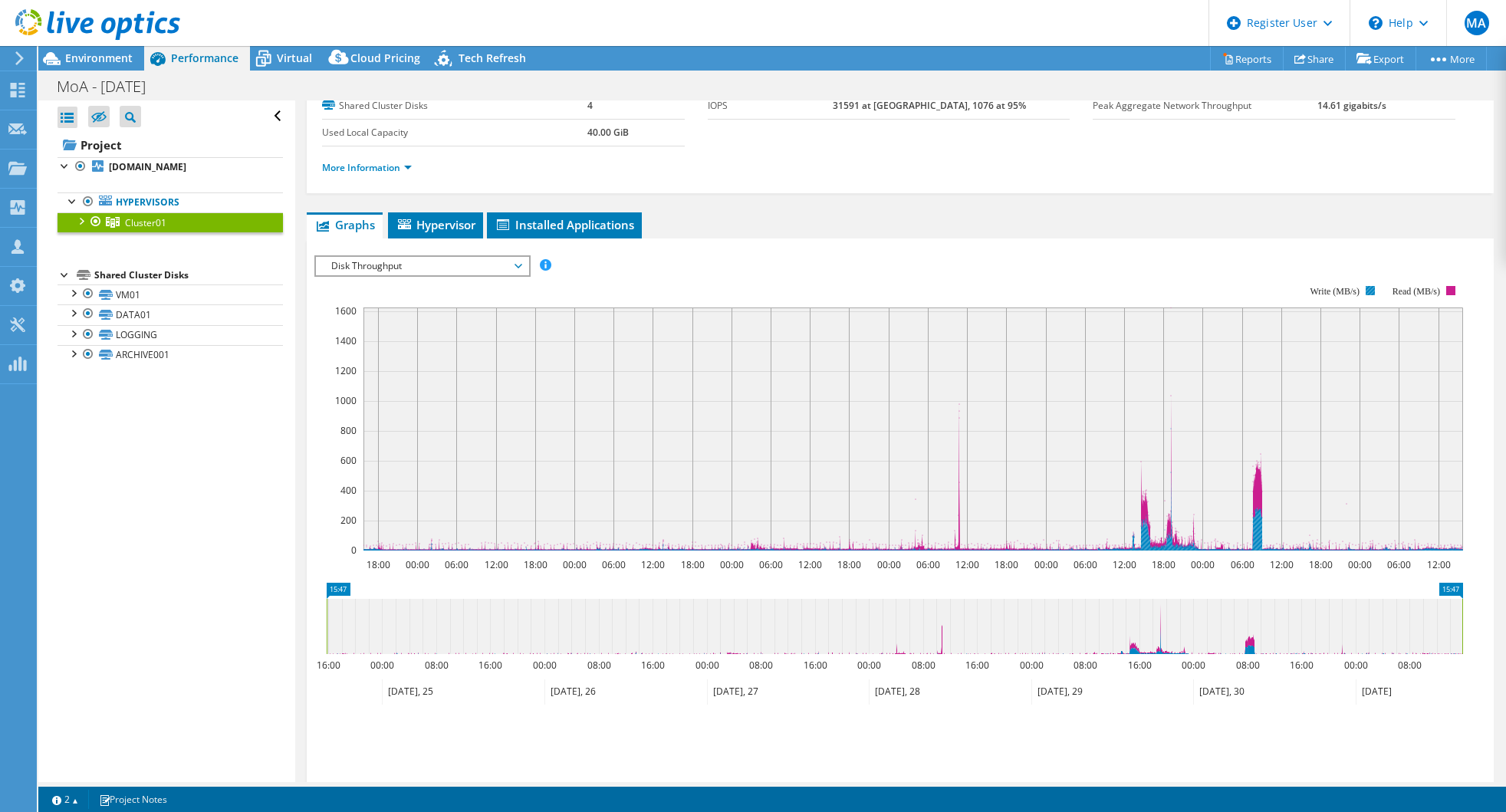
click at [1357, 291] on text "Write (MB/s)" at bounding box center [1335, 291] width 50 height 11
click at [1366, 291] on rect at bounding box center [1370, 290] width 9 height 9
click at [1373, 293] on rect at bounding box center [1370, 290] width 9 height 9
click at [1372, 291] on rect at bounding box center [1370, 290] width 9 height 9
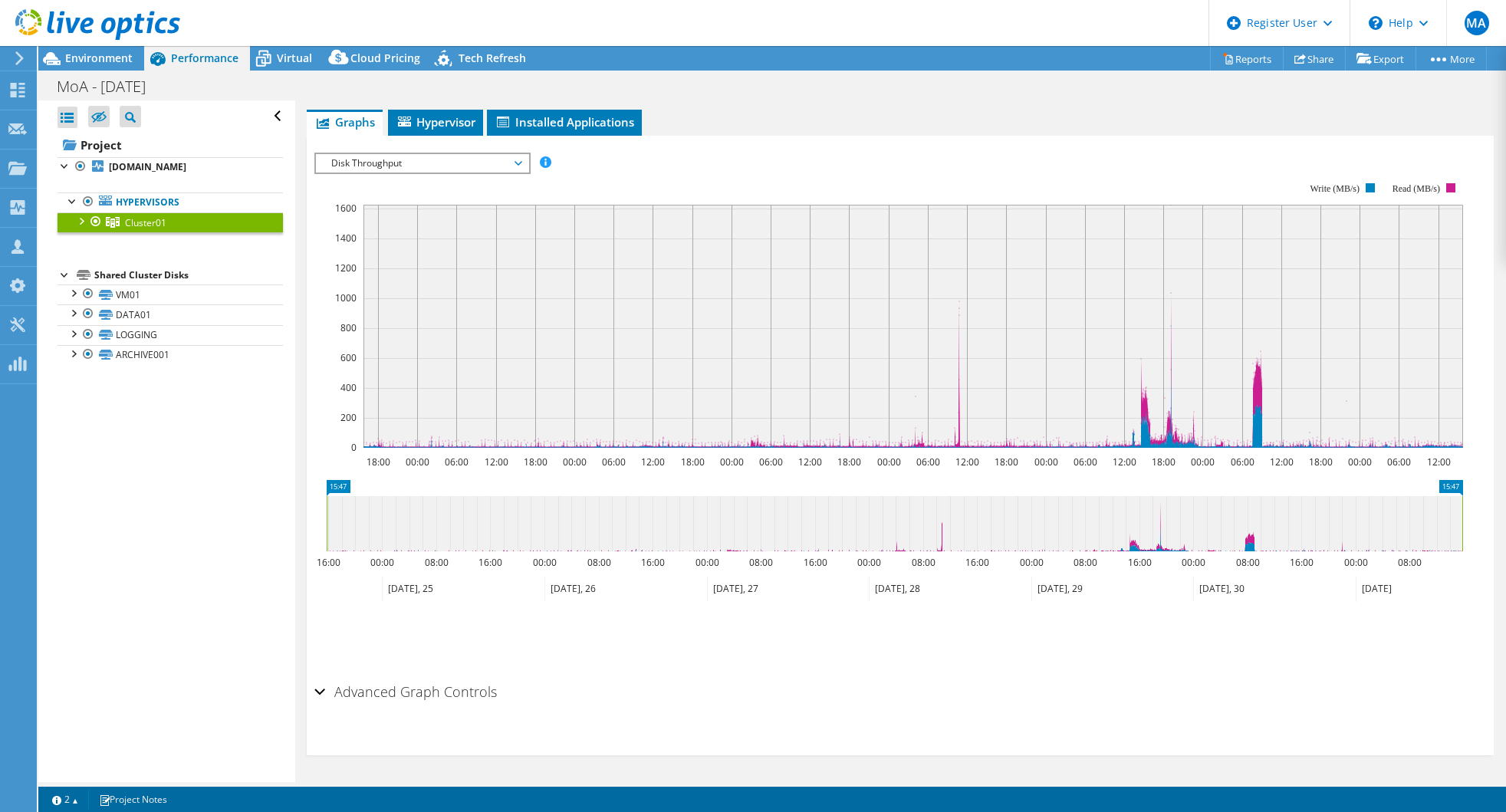
scroll to position [133, 0]
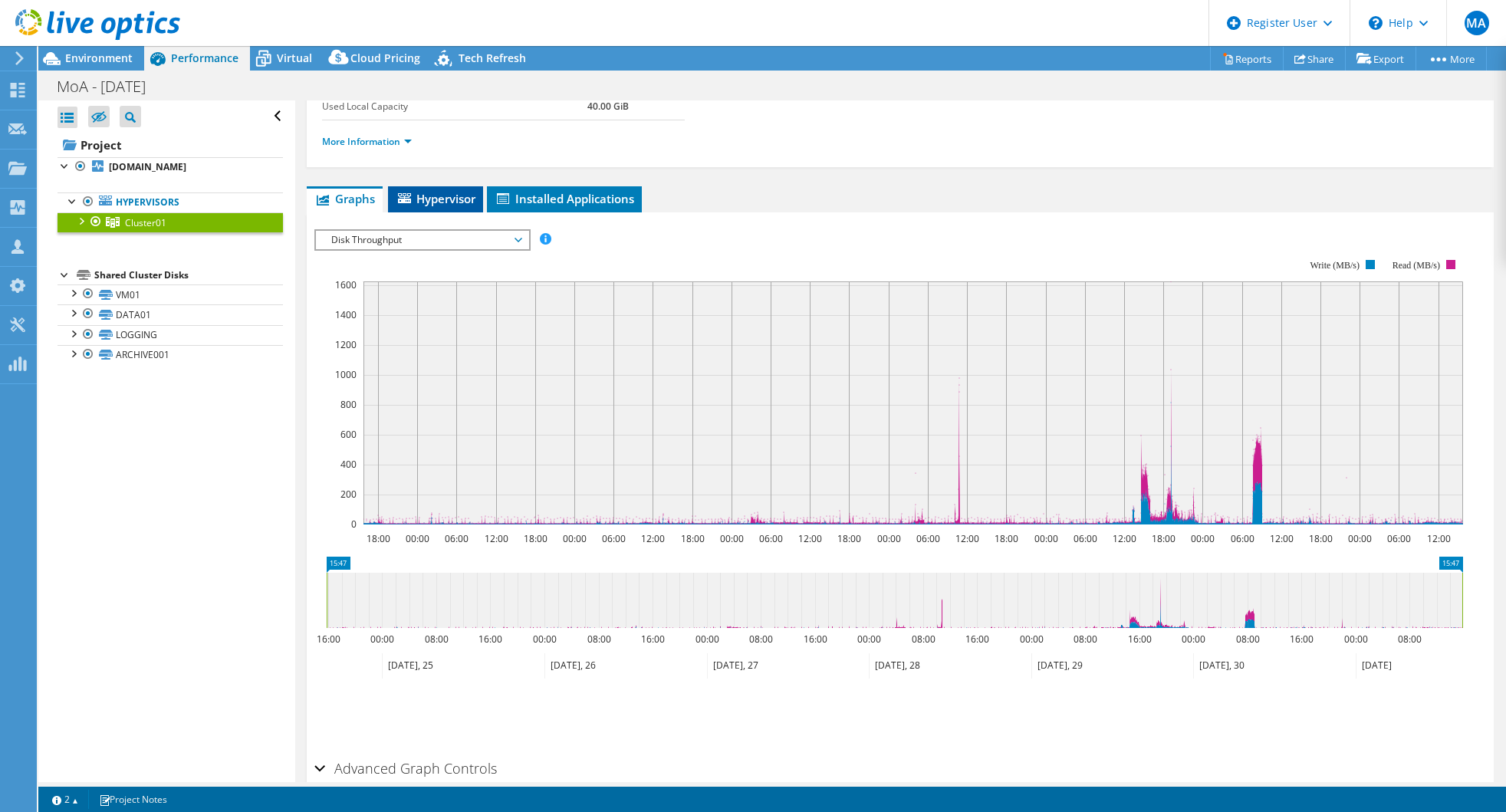
click at [463, 204] on span "Hypervisor" at bounding box center [435, 198] width 80 height 15
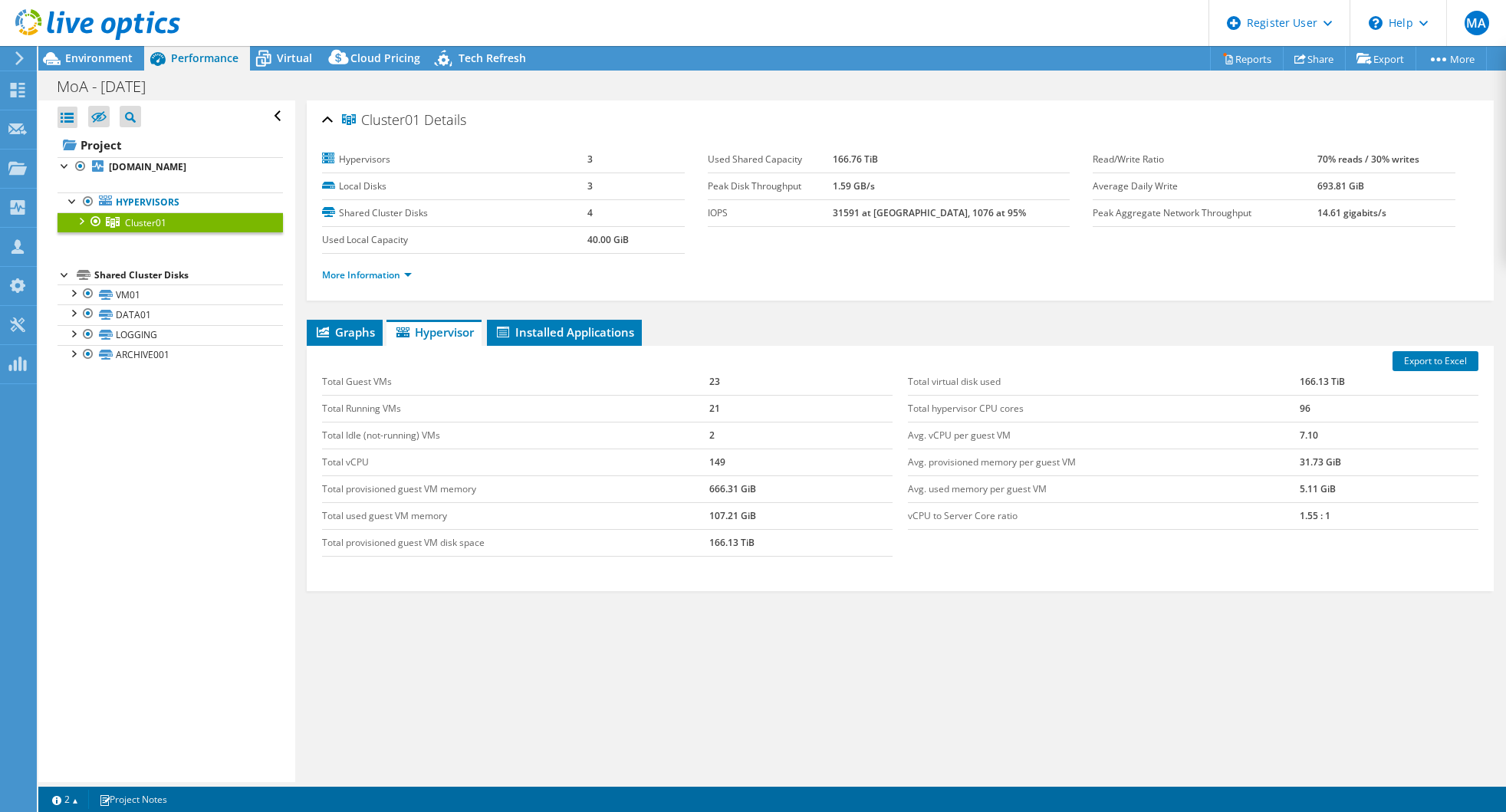
click at [345, 345] on div "Export to Excel Total Guest VMs 23 Total Running VMs 21 Total Idle (not-running…" at bounding box center [901, 468] width 1187 height 245
click at [347, 343] on li "Graphs" at bounding box center [345, 332] width 76 height 26
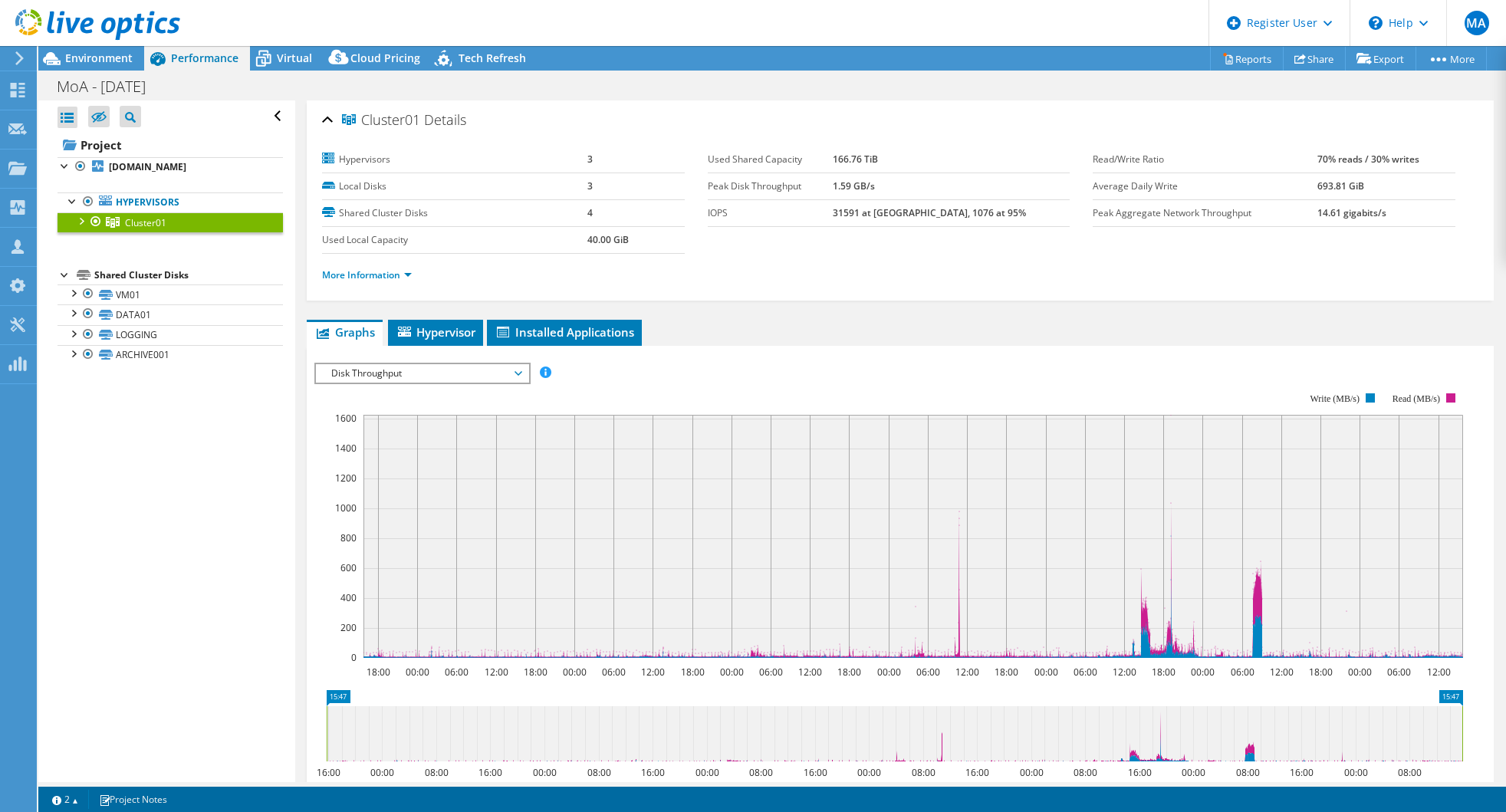
click at [602, 244] on b "40.00 GiB" at bounding box center [608, 239] width 41 height 13
click at [390, 278] on link "More Information" at bounding box center [367, 274] width 90 height 13
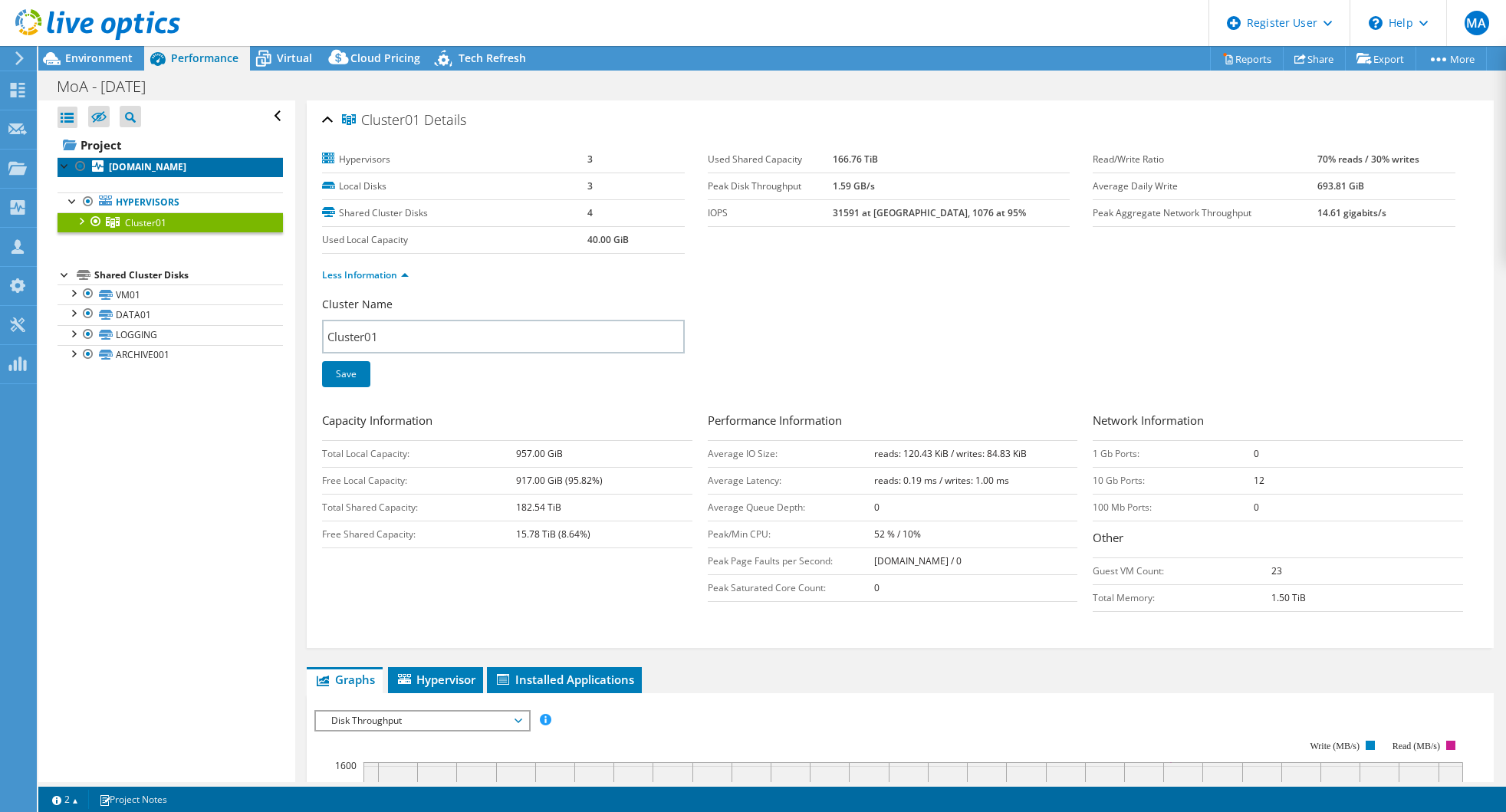
click at [123, 167] on b "[DOMAIN_NAME]" at bounding box center [147, 166] width 78 height 13
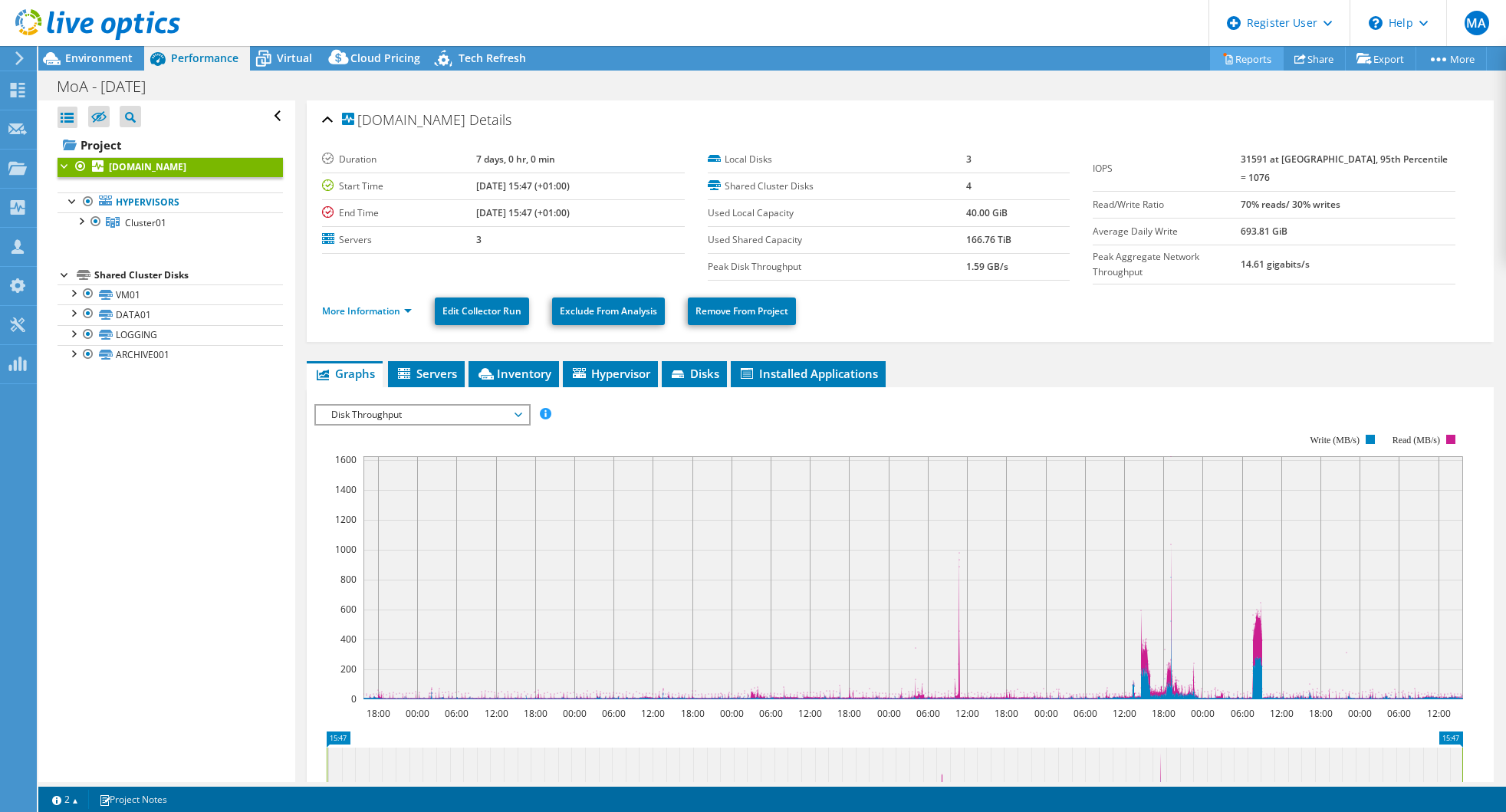
click at [1257, 62] on link "Reports" at bounding box center [1247, 59] width 74 height 24
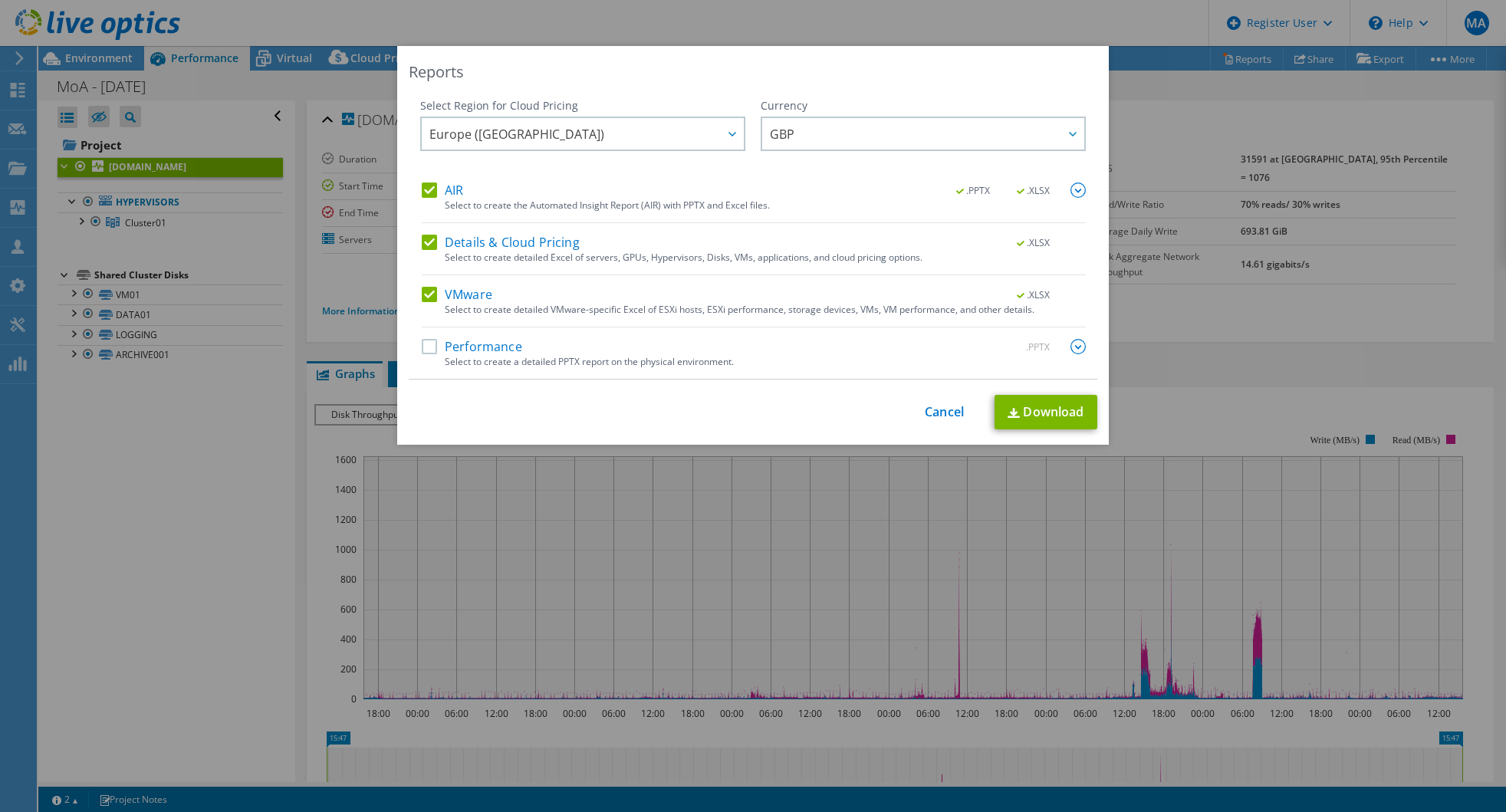
click at [422, 355] on div "Performance .PPTX" at bounding box center [753, 347] width 664 height 18
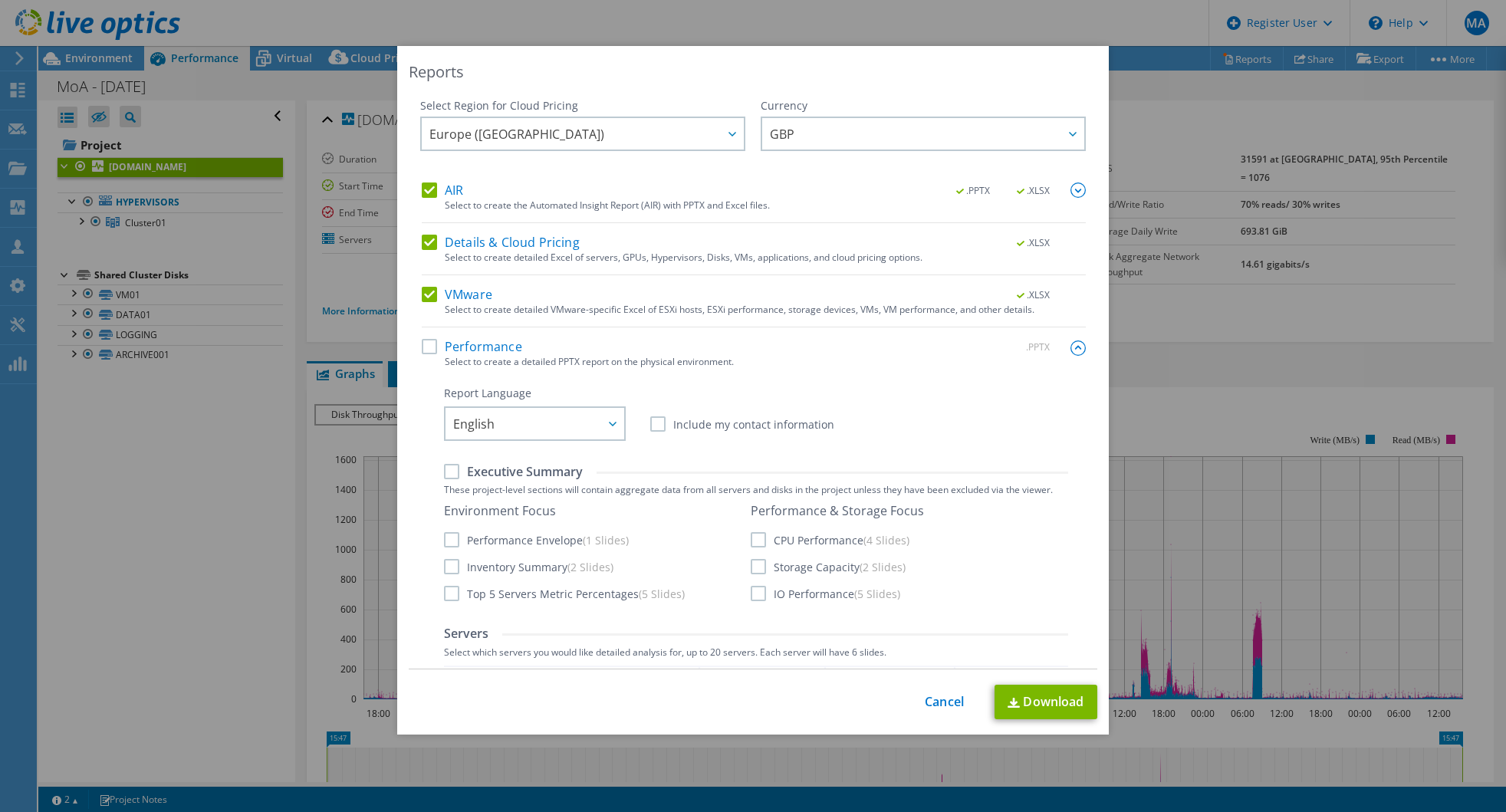
click at [449, 534] on label "Performance Envelope (1 Slides)" at bounding box center [536, 539] width 185 height 15
click at [0, 0] on input "Performance Envelope (1 Slides)" at bounding box center [0, 0] width 0 height 0
click at [742, 596] on div "Environment Focus Performance Envelope (1 Slides) Inventory Summary (2 Slides) …" at bounding box center [756, 552] width 624 height 100
click at [751, 596] on label "IO Performance (5 Slides)" at bounding box center [825, 593] width 150 height 15
click at [0, 0] on input "IO Performance (5 Slides)" at bounding box center [0, 0] width 0 height 0
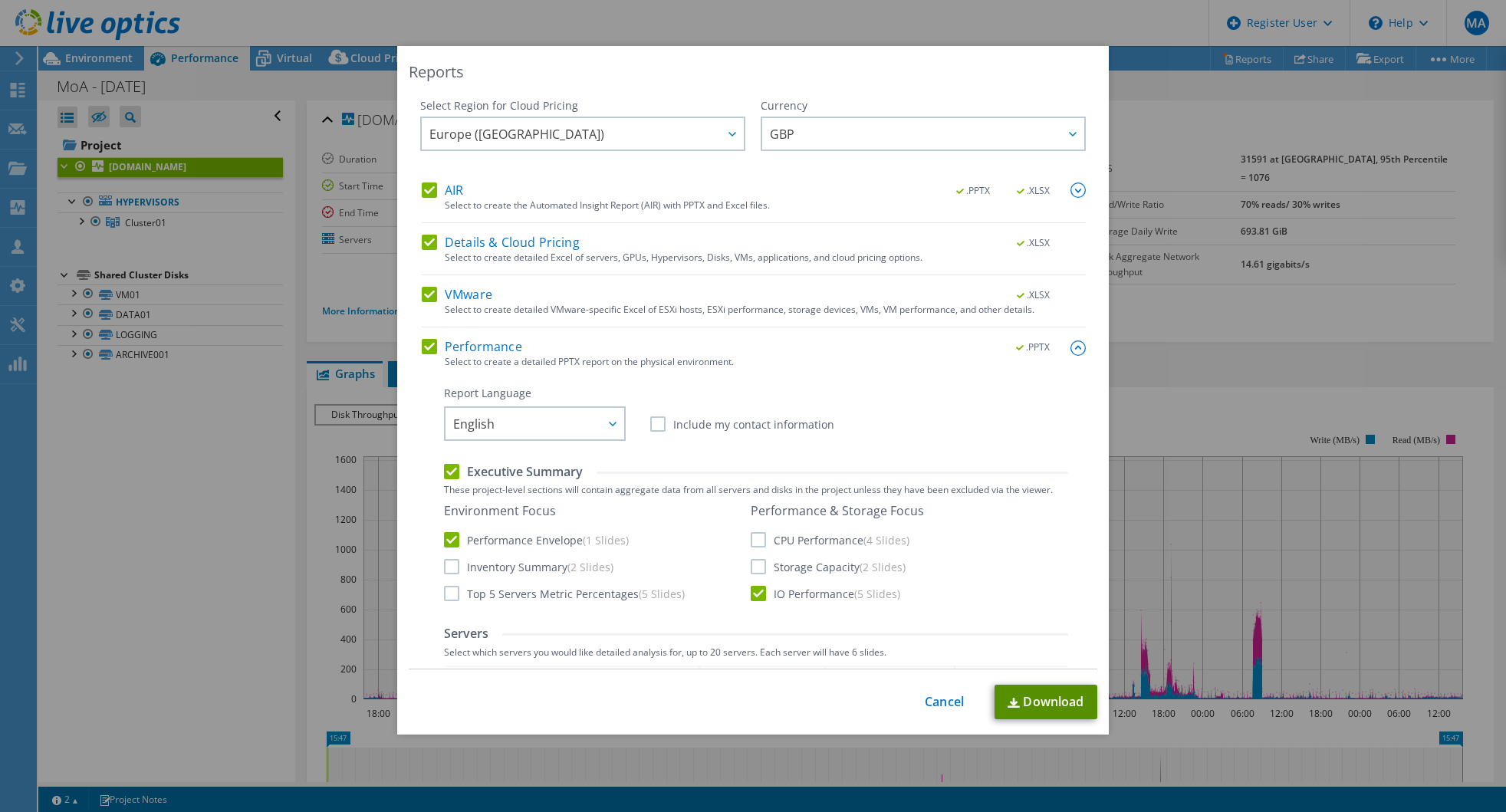
click at [1064, 694] on link "Download" at bounding box center [1046, 702] width 103 height 34
click at [934, 709] on link "Cancel" at bounding box center [944, 701] width 39 height 15
